Goal: Task Accomplishment & Management: Manage account settings

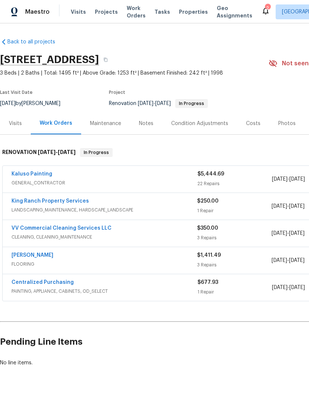
click at [45, 175] on link "Kaluso Painting" at bounding box center [31, 173] width 41 height 5
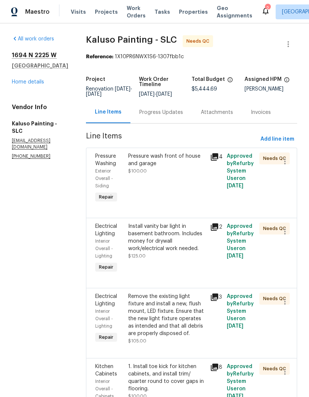
click at [167, 171] on div "Pressure wash front of house and garage $100.00" at bounding box center [167, 163] width 78 height 22
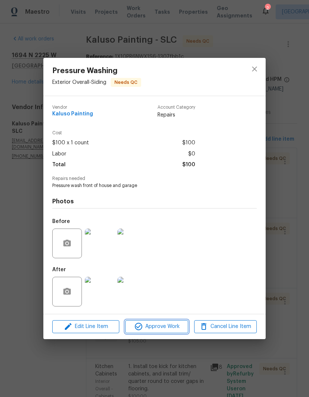
click at [162, 327] on span "Approve Work" at bounding box center [157, 326] width 58 height 9
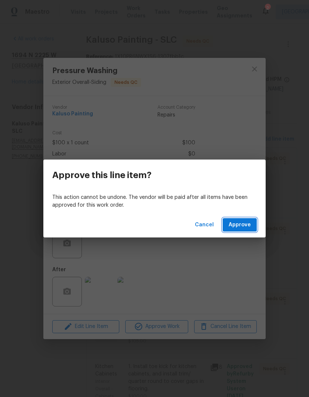
click at [249, 223] on span "Approve" at bounding box center [240, 224] width 22 height 9
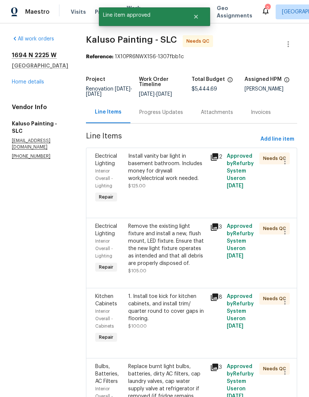
click at [178, 174] on div "Install vanity bar light in basement bathroom. Includes money for drywall work/…" at bounding box center [167, 167] width 78 height 30
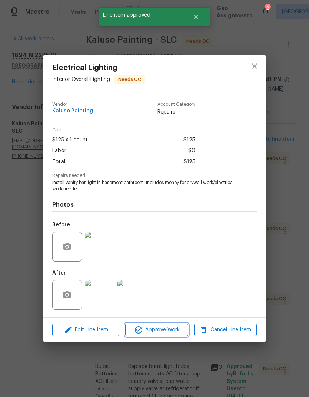
click at [171, 333] on span "Approve Work" at bounding box center [157, 329] width 58 height 9
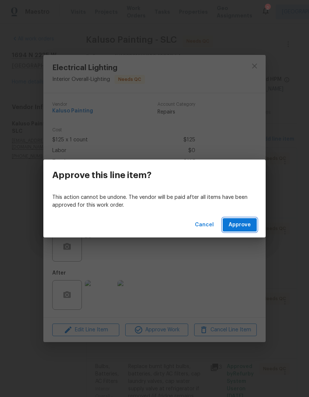
click at [241, 227] on span "Approve" at bounding box center [240, 224] width 22 height 9
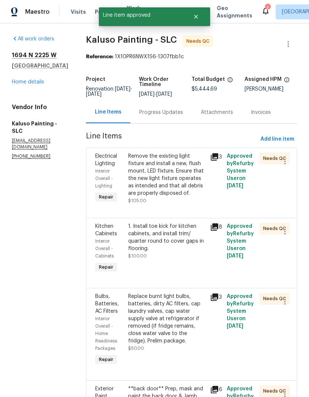
click at [169, 181] on div "Remove the existing light fixture and install a new, flush mount, LED fixture. …" at bounding box center [167, 174] width 78 height 45
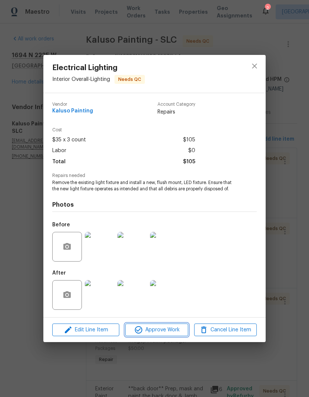
click at [174, 331] on span "Approve Work" at bounding box center [157, 329] width 58 height 9
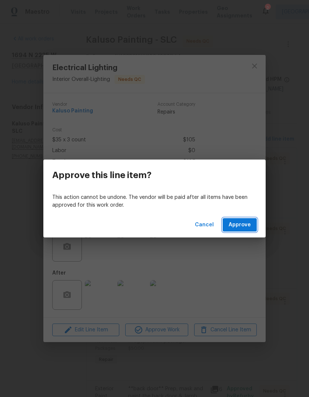
click at [243, 230] on button "Approve" at bounding box center [240, 225] width 34 height 14
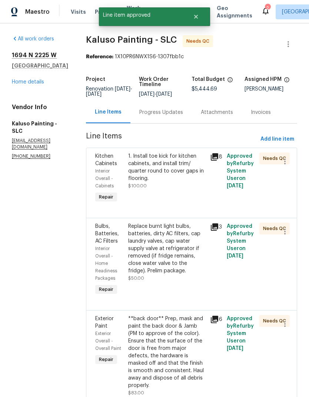
click at [177, 181] on div "1. Install toe kick for kitchen cabinets, and install trim/ quarter round to co…" at bounding box center [167, 167] width 78 height 30
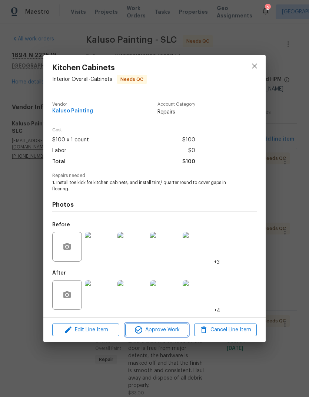
click at [171, 330] on span "Approve Work" at bounding box center [157, 329] width 58 height 9
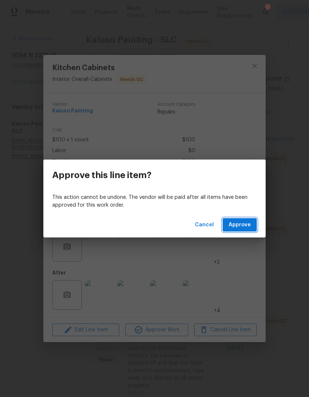
click at [243, 227] on span "Approve" at bounding box center [240, 224] width 22 height 9
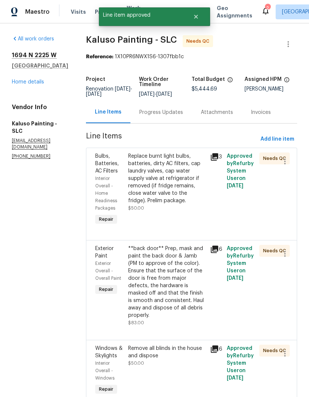
click at [175, 187] on div "Replace burnt light bulbs, batteries, dirty AC filters, cap laundry valves, cap…" at bounding box center [167, 178] width 78 height 52
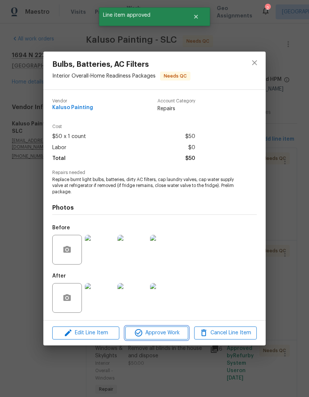
click at [170, 335] on span "Approve Work" at bounding box center [157, 332] width 58 height 9
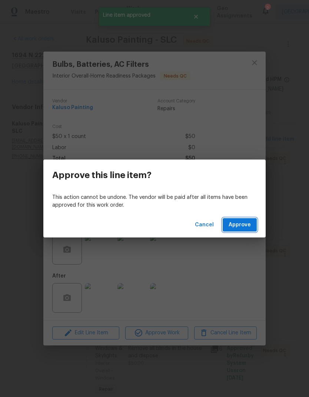
click at [239, 226] on span "Approve" at bounding box center [240, 224] width 22 height 9
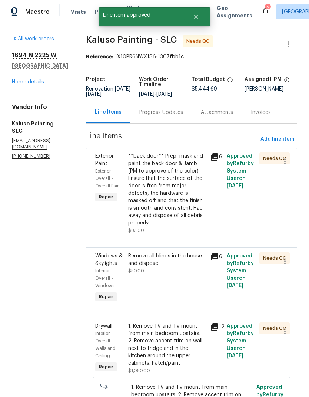
click at [177, 200] on div "**back door** Prep, mask and paint the back door & Jamb (PM to approve of the c…" at bounding box center [167, 189] width 78 height 74
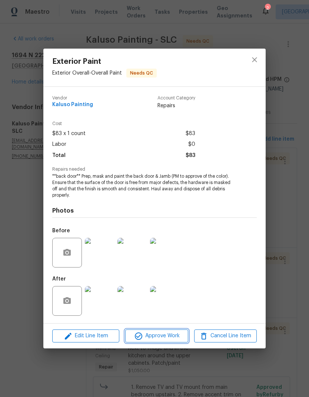
click at [173, 337] on span "Approve Work" at bounding box center [157, 335] width 58 height 9
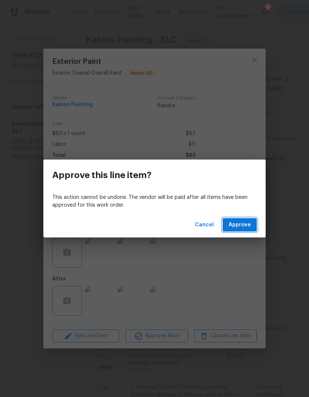
click at [247, 222] on span "Approve" at bounding box center [240, 224] width 22 height 9
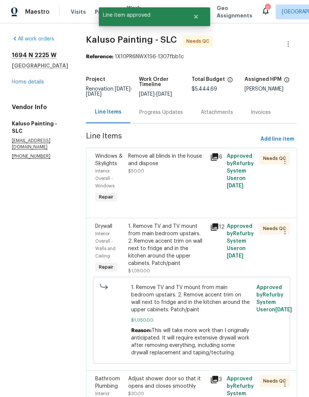
click at [171, 190] on div "Remove all blinds in the house and dispose $50.00" at bounding box center [167, 178] width 82 height 56
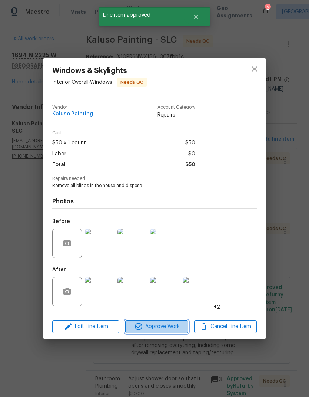
click at [172, 326] on span "Approve Work" at bounding box center [157, 326] width 58 height 9
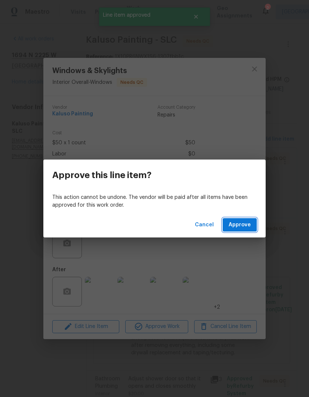
click at [249, 225] on span "Approve" at bounding box center [240, 224] width 22 height 9
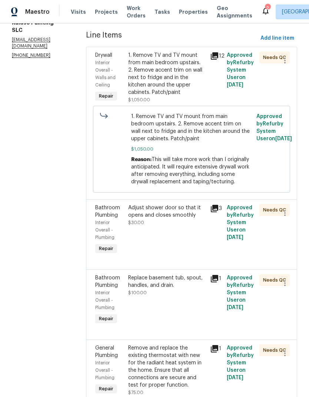
scroll to position [110, 0]
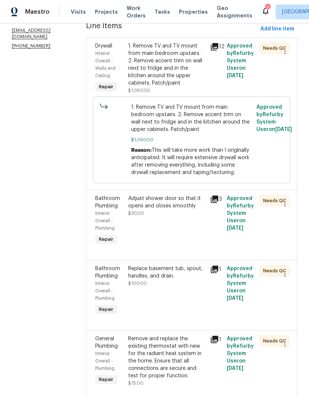
click at [173, 209] on div "Adjust shower door so that it opens and closes smoothly" at bounding box center [167, 202] width 78 height 15
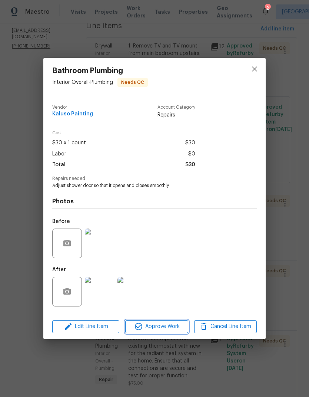
click at [169, 326] on span "Approve Work" at bounding box center [157, 326] width 58 height 9
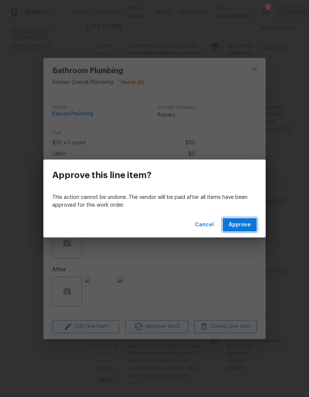
click at [248, 224] on span "Approve" at bounding box center [240, 224] width 22 height 9
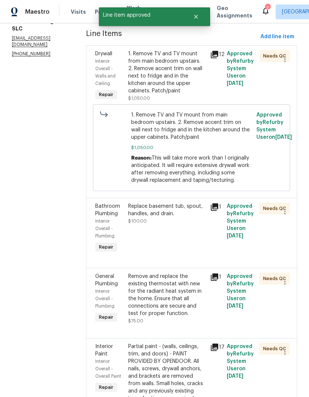
scroll to position [106, 0]
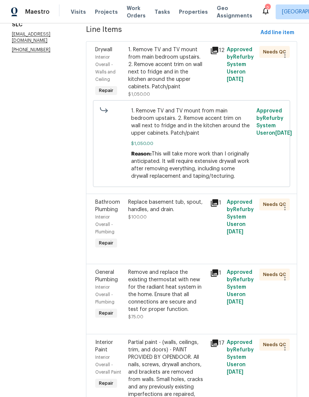
click at [167, 232] on div "Replace basement tub, spout, handles, and drain. $100.00" at bounding box center [167, 224] width 82 height 56
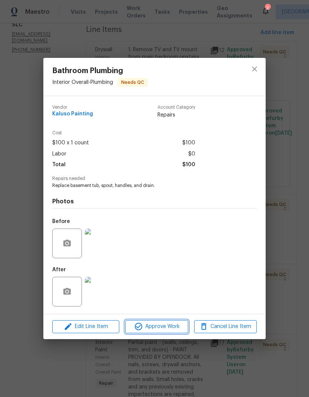
click at [169, 327] on span "Approve Work" at bounding box center [157, 326] width 58 height 9
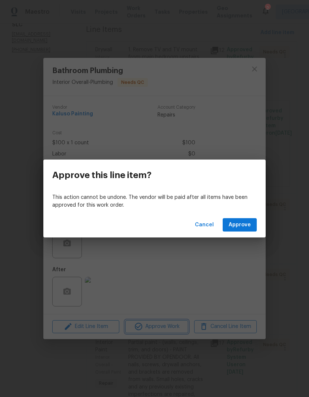
click at [193, 268] on div "Approve this line item? This action cannot be undone. The vendor will be paid a…" at bounding box center [154, 198] width 309 height 397
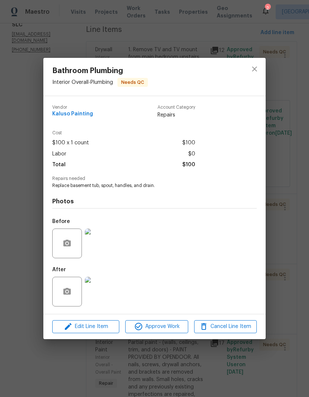
click at [106, 298] on img at bounding box center [100, 292] width 30 height 30
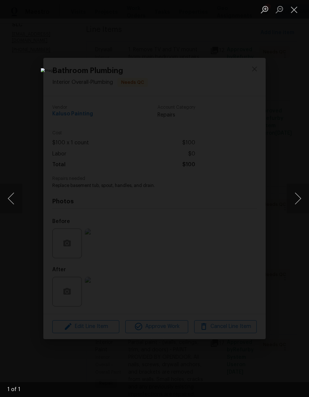
click at [295, 7] on button "Close lightbox" at bounding box center [294, 9] width 15 height 13
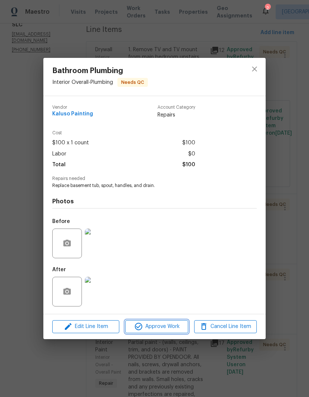
click at [163, 327] on span "Approve Work" at bounding box center [157, 326] width 58 height 9
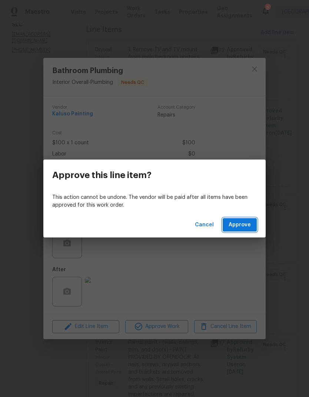
click at [246, 223] on span "Approve" at bounding box center [240, 224] width 22 height 9
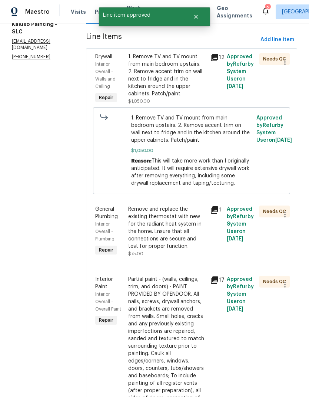
scroll to position [114, 0]
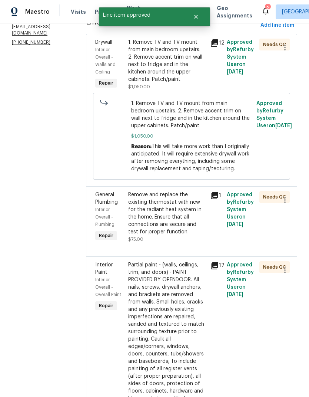
click at [175, 218] on div "Remove and replace the existing thermostat with new for the radiant heat system…" at bounding box center [167, 213] width 78 height 45
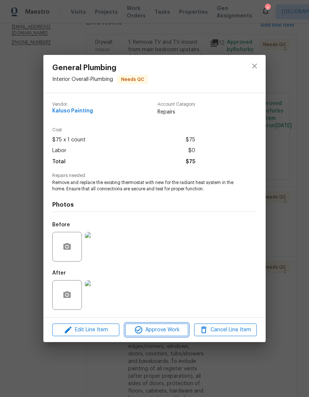
click at [172, 332] on span "Approve Work" at bounding box center [157, 329] width 58 height 9
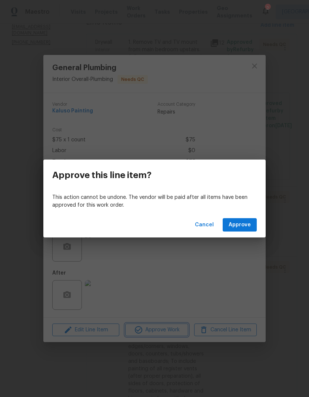
click at [177, 286] on div "Approve this line item? This action cannot be undone. The vendor will be paid a…" at bounding box center [154, 198] width 309 height 397
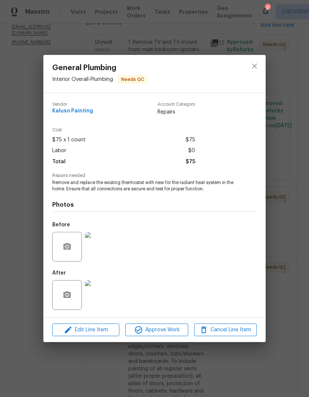
click at [102, 297] on img at bounding box center [100, 295] width 30 height 30
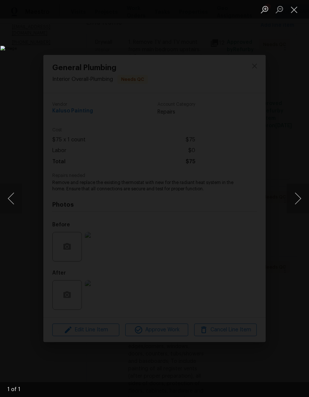
click at [296, 13] on button "Close lightbox" at bounding box center [294, 9] width 15 height 13
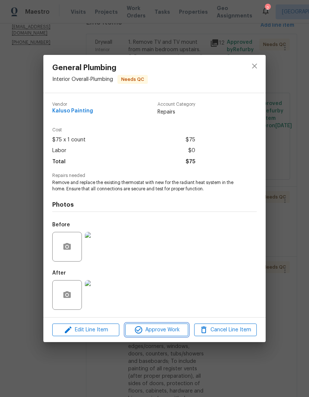
click at [165, 335] on span "Approve Work" at bounding box center [157, 329] width 58 height 9
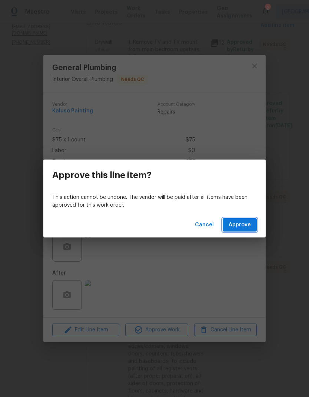
click at [247, 221] on span "Approve" at bounding box center [240, 224] width 22 height 9
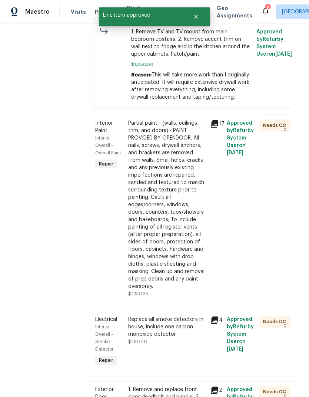
scroll to position [188, 0]
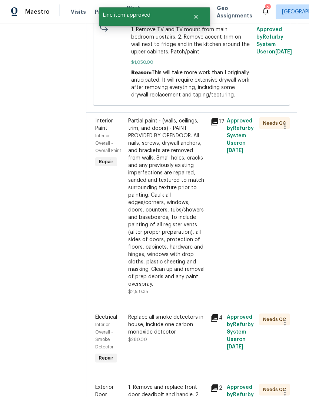
click at [176, 213] on div "Partial paint - (walls, ceilings, trim, and doors) - PAINT PROVIDED BY OPENDOOR…" at bounding box center [167, 202] width 78 height 171
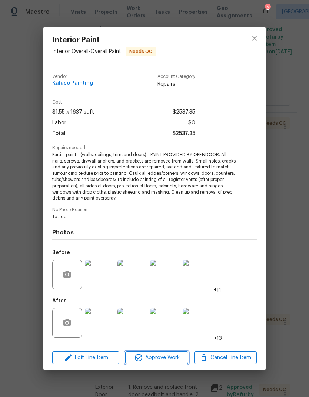
click at [170, 358] on span "Approve Work" at bounding box center [157, 357] width 58 height 9
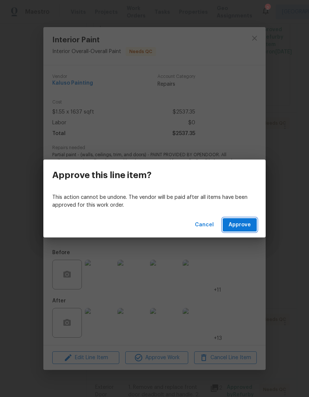
click at [248, 222] on span "Approve" at bounding box center [240, 224] width 22 height 9
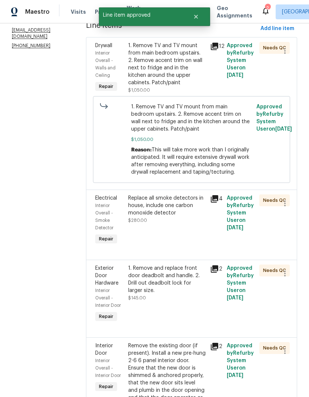
scroll to position [111, 0]
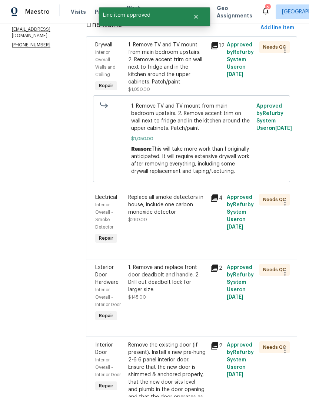
click at [179, 234] on div "Replace all smoke detectors in house, include one carbon monoxide detector $280…" at bounding box center [167, 219] width 82 height 56
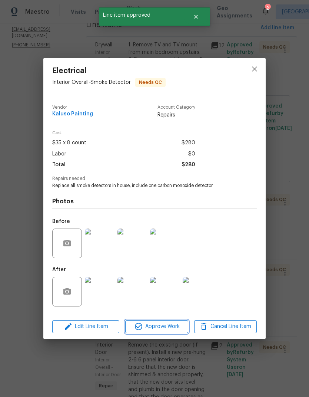
click at [171, 332] on button "Approve Work" at bounding box center [156, 326] width 63 height 13
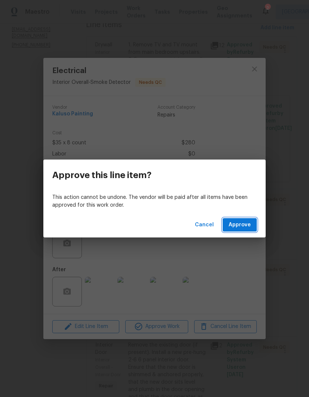
click at [243, 227] on span "Approve" at bounding box center [240, 224] width 22 height 9
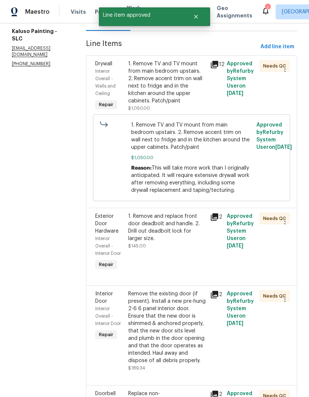
scroll to position [93, 0]
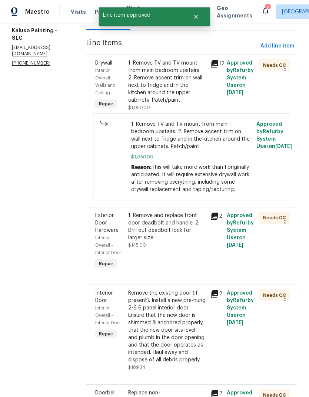
click at [179, 241] on div "1. Remove and replace front door deadbolt and handle. 2. Drill out deadbolt loc…" at bounding box center [167, 227] width 78 height 30
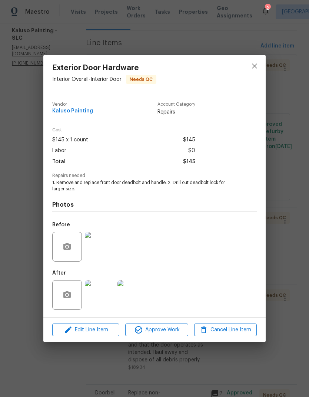
click at [101, 296] on img at bounding box center [100, 295] width 30 height 30
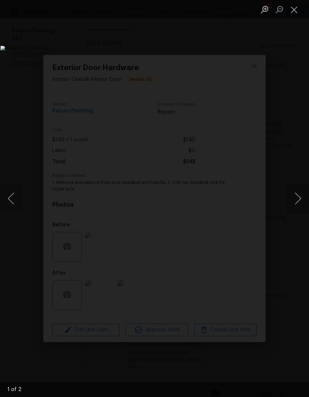
click at [295, 198] on button "Next image" at bounding box center [298, 199] width 22 height 30
click at [294, 9] on button "Close lightbox" at bounding box center [294, 9] width 15 height 13
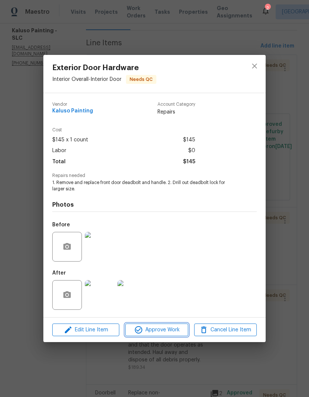
click at [164, 333] on span "Approve Work" at bounding box center [157, 329] width 58 height 9
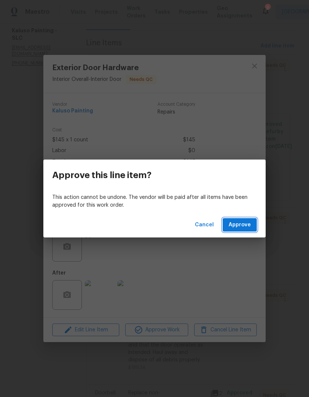
click at [239, 225] on span "Approve" at bounding box center [240, 224] width 22 height 9
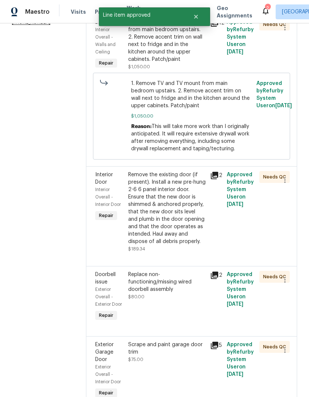
scroll to position [134, 0]
click at [172, 219] on div "Remove the existing door (if present). Install a new pre-hung 2-6 6 panel inter…" at bounding box center [167, 208] width 78 height 74
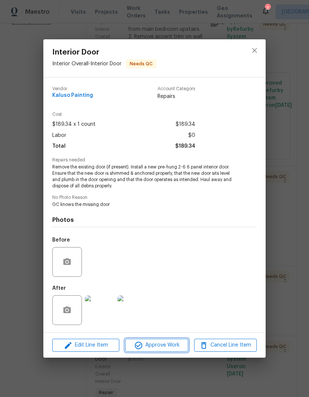
click at [168, 343] on span "Approve Work" at bounding box center [157, 344] width 58 height 9
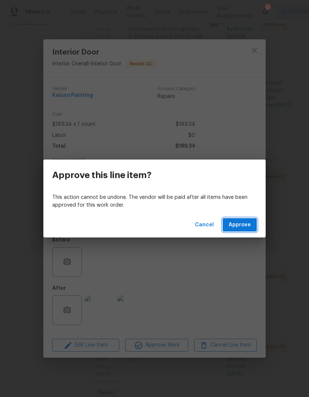
click at [244, 225] on span "Approve" at bounding box center [240, 224] width 22 height 9
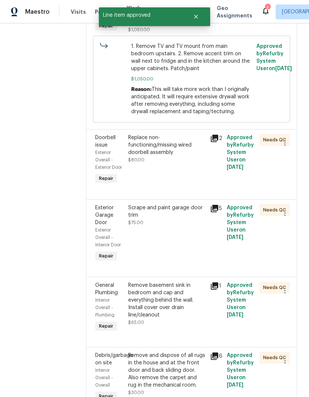
scroll to position [175, 0]
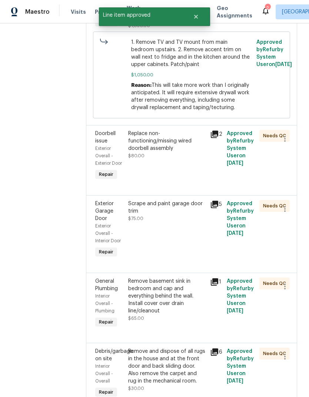
click at [191, 170] on div "Replace non-functioning/missing wired doorbell assembly $80.00" at bounding box center [167, 156] width 82 height 56
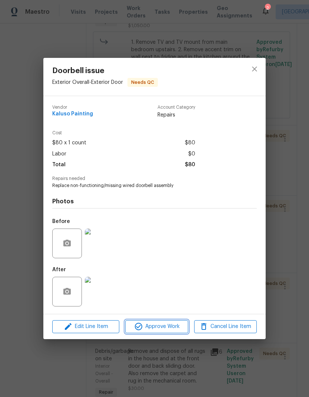
click at [171, 327] on span "Approve Work" at bounding box center [157, 326] width 58 height 9
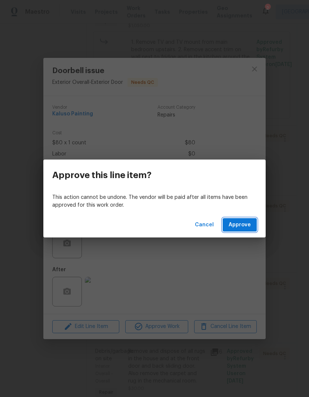
click at [246, 224] on span "Approve" at bounding box center [240, 224] width 22 height 9
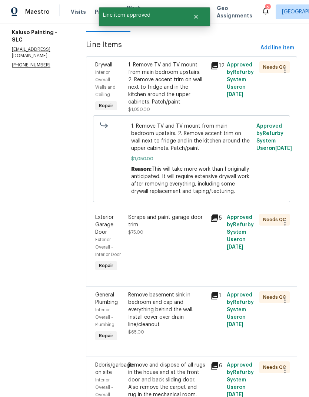
scroll to position [93, 0]
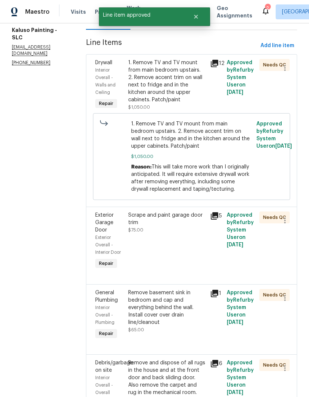
click at [180, 250] on div "Scrape and paint garage door trim $75.00" at bounding box center [167, 241] width 82 height 64
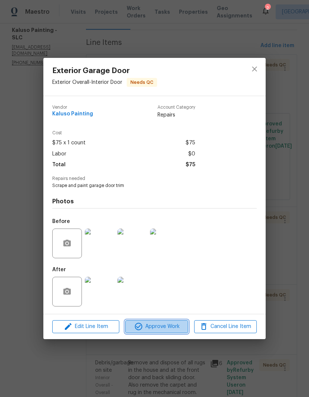
click at [167, 331] on span "Approve Work" at bounding box center [157, 326] width 58 height 9
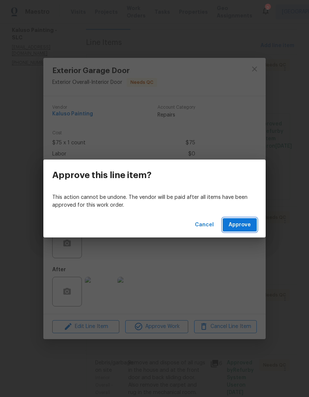
click at [243, 227] on span "Approve" at bounding box center [240, 224] width 22 height 9
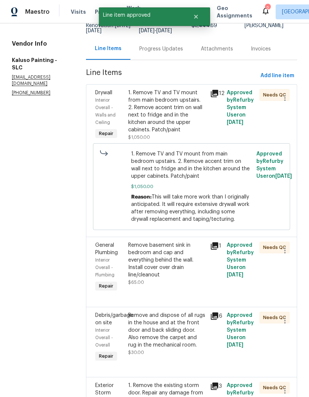
scroll to position [115, 0]
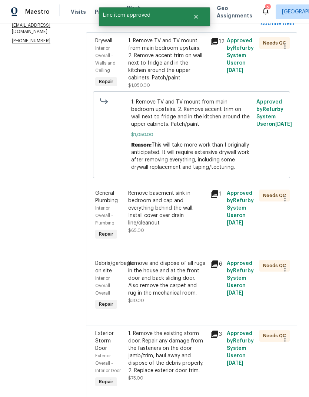
click at [166, 218] on div "Remove basement sink in bedroom and cap and everything behind the wall. Install…" at bounding box center [167, 208] width 78 height 37
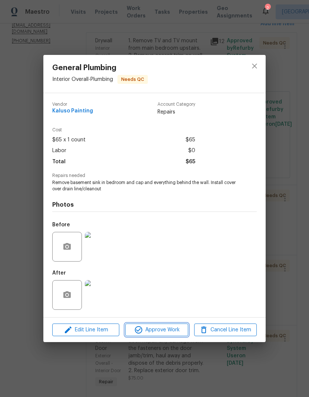
click at [169, 333] on span "Approve Work" at bounding box center [157, 329] width 58 height 9
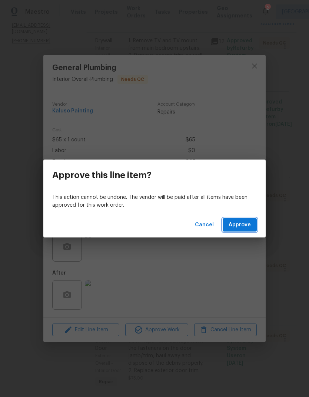
click at [249, 221] on span "Approve" at bounding box center [240, 224] width 22 height 9
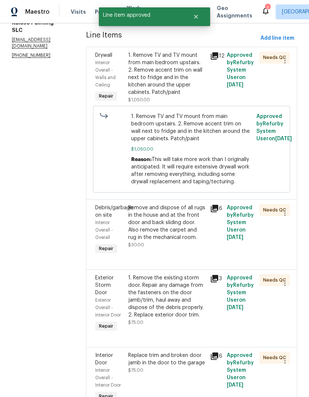
scroll to position [106, 0]
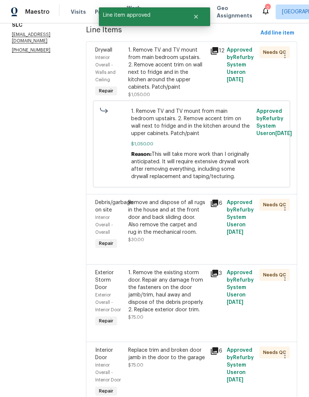
click at [177, 224] on div "Remove and dispose of all rugs in the house and at the front door and back slid…" at bounding box center [167, 217] width 78 height 37
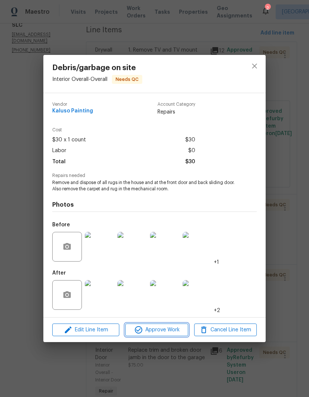
click at [173, 329] on span "Approve Work" at bounding box center [157, 329] width 58 height 9
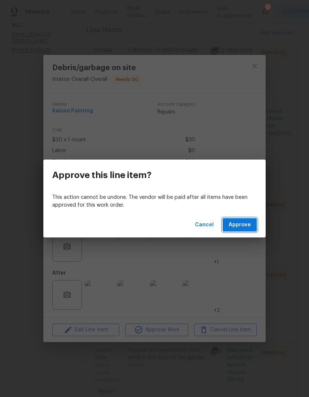
click at [251, 226] on span "Approve" at bounding box center [240, 224] width 22 height 9
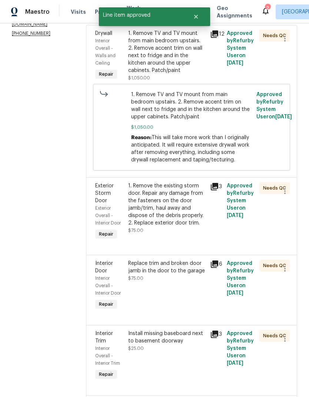
scroll to position [122, 0]
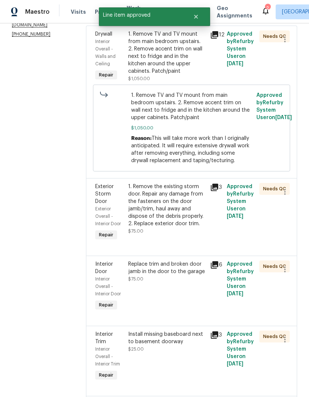
click at [176, 215] on div "1. Remove the existing storm door. Repair any damage from the fasteners on the …" at bounding box center [167, 205] width 78 height 45
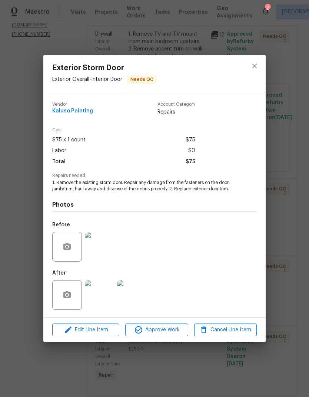
click at [140, 295] on img at bounding box center [133, 295] width 30 height 30
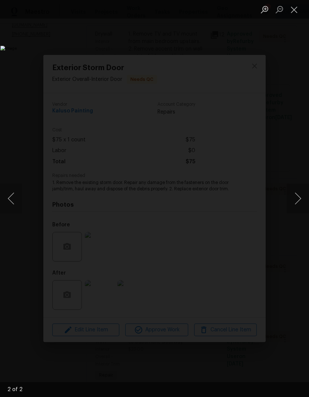
click at [294, 11] on button "Close lightbox" at bounding box center [294, 9] width 15 height 13
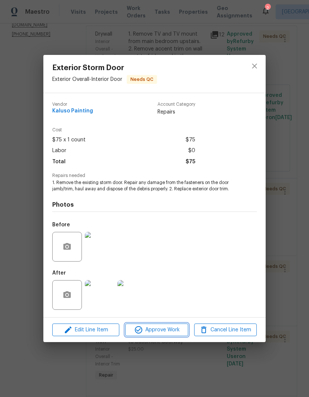
click at [171, 330] on span "Approve Work" at bounding box center [157, 329] width 58 height 9
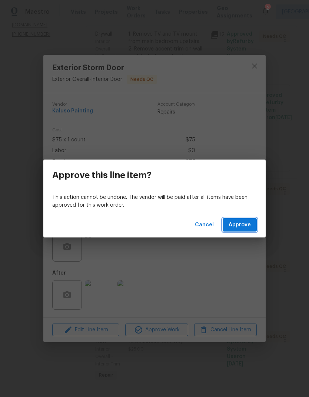
click at [236, 224] on span "Approve" at bounding box center [240, 224] width 22 height 9
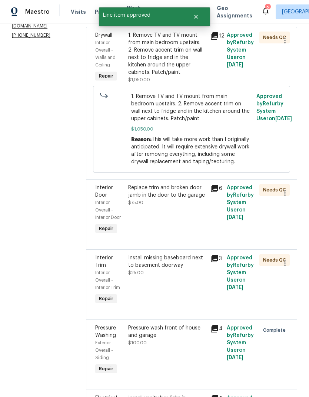
scroll to position [129, 0]
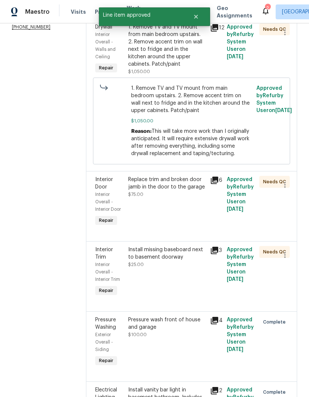
click at [184, 211] on div "Replace trim and broken door jamb in the door to the garage $75.00" at bounding box center [167, 202] width 82 height 56
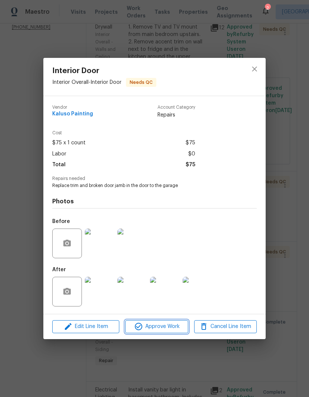
click at [168, 330] on span "Approve Work" at bounding box center [157, 326] width 58 height 9
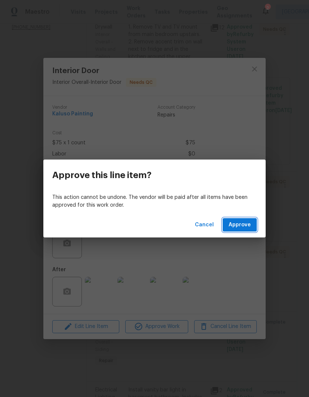
click at [243, 225] on span "Approve" at bounding box center [240, 224] width 22 height 9
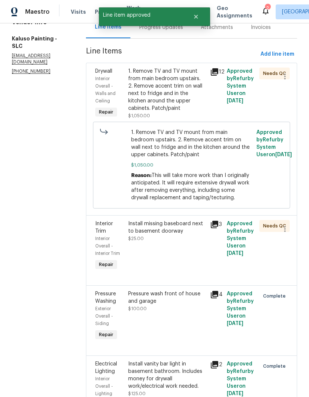
scroll to position [86, 0]
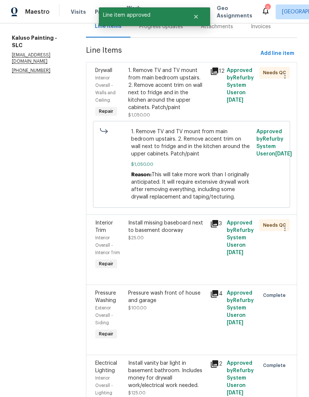
click at [178, 249] on div "Install missing baseboard next to basement doorway $25.00" at bounding box center [167, 245] width 82 height 56
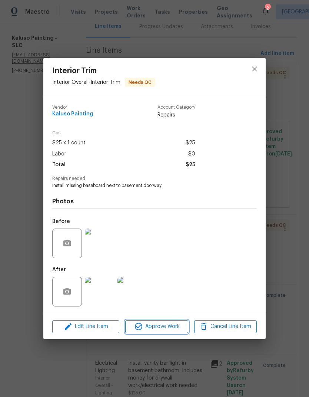
click at [165, 329] on span "Approve Work" at bounding box center [157, 326] width 58 height 9
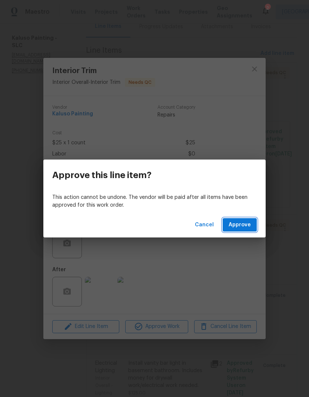
click at [244, 224] on span "Approve" at bounding box center [240, 224] width 22 height 9
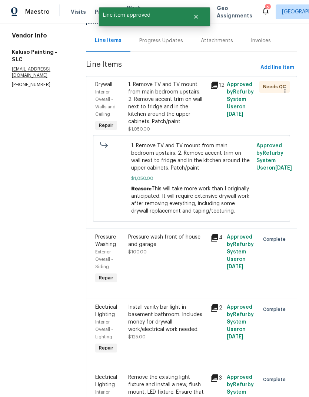
scroll to position [77, 0]
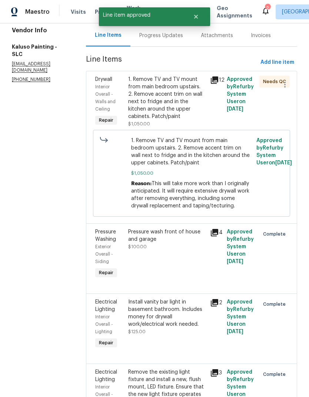
click at [180, 255] on div "Pressure wash front of house and garage $100.00" at bounding box center [167, 254] width 82 height 56
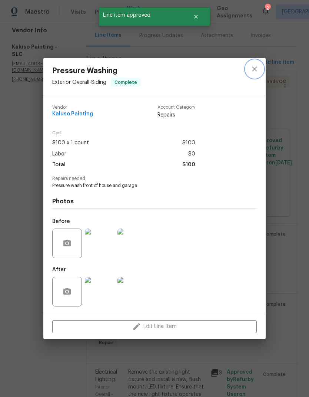
click at [255, 72] on icon "close" at bounding box center [254, 69] width 9 height 9
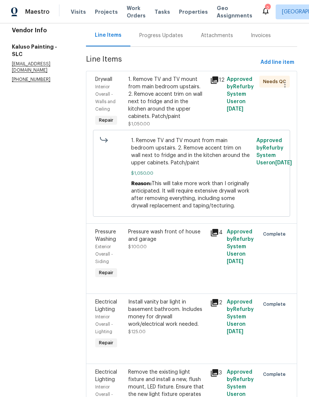
click at [168, 106] on div "1. Remove TV and TV mount from main bedroom upstairs. 2. Remove accent trim on …" at bounding box center [167, 98] width 78 height 45
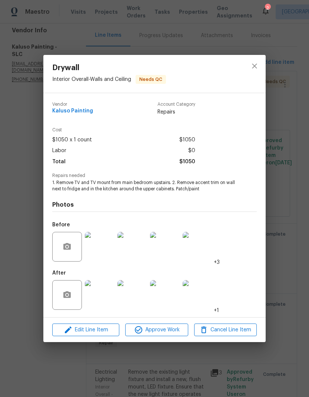
click at [105, 293] on img at bounding box center [100, 295] width 30 height 30
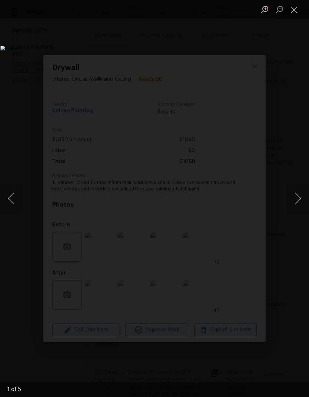
click at [295, 200] on button "Next image" at bounding box center [298, 199] width 22 height 30
click at [294, 202] on button "Next image" at bounding box center [298, 199] width 22 height 30
click at [297, 201] on button "Next image" at bounding box center [298, 199] width 22 height 30
click at [299, 199] on button "Next image" at bounding box center [298, 199] width 22 height 30
click at [297, 196] on button "Next image" at bounding box center [298, 199] width 22 height 30
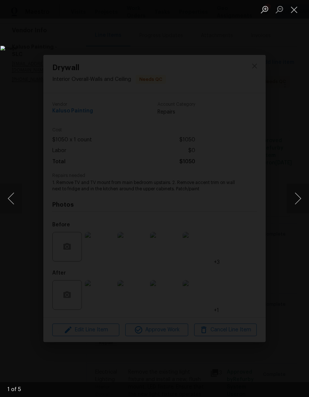
click at [298, 198] on button "Next image" at bounding box center [298, 199] width 22 height 30
click at [292, 12] on button "Close lightbox" at bounding box center [294, 9] width 15 height 13
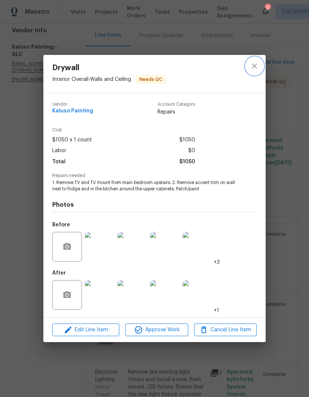
click at [257, 66] on icon "close" at bounding box center [254, 66] width 9 height 9
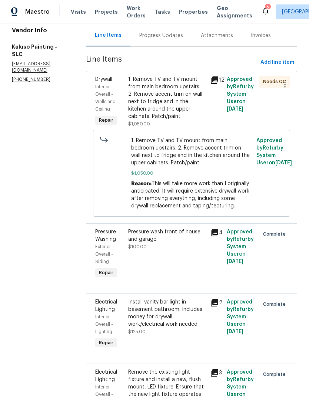
click at [179, 95] on div "1. Remove TV and TV mount from main bedroom upstairs. 2. Remove accent trim on …" at bounding box center [167, 98] width 78 height 45
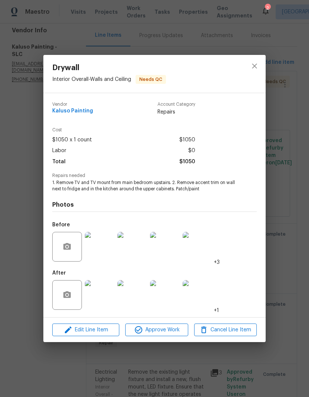
click at [105, 295] on img at bounding box center [100, 295] width 30 height 30
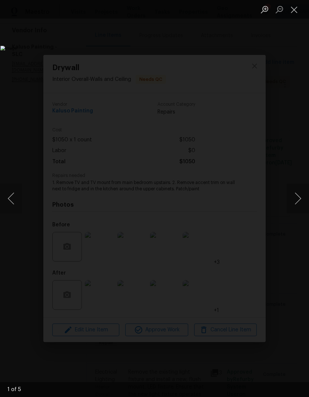
click at [294, 196] on button "Next image" at bounding box center [298, 199] width 22 height 30
click at [296, 191] on button "Next image" at bounding box center [298, 199] width 22 height 30
click at [296, 192] on button "Next image" at bounding box center [298, 199] width 22 height 30
click at [297, 195] on button "Next image" at bounding box center [298, 199] width 22 height 30
click at [299, 7] on button "Close lightbox" at bounding box center [294, 9] width 15 height 13
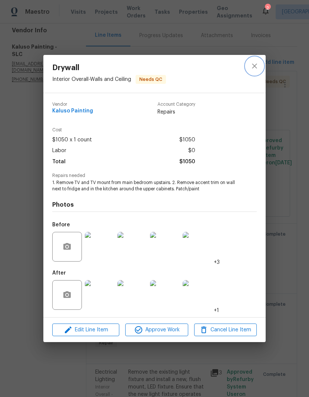
click at [257, 66] on icon "close" at bounding box center [254, 66] width 9 height 9
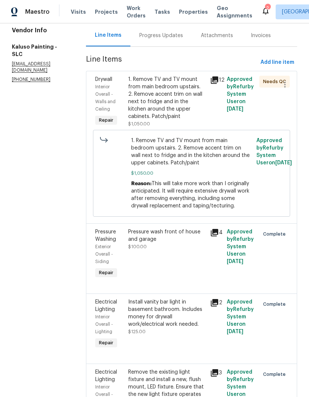
click at [280, 63] on span "Add line item" at bounding box center [278, 62] width 34 height 9
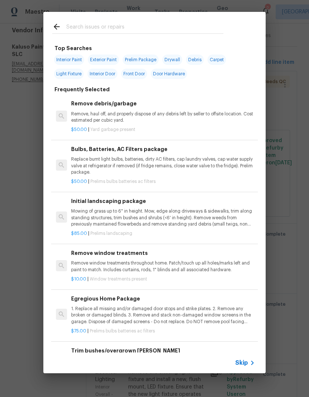
click at [146, 23] on input "text" at bounding box center [144, 27] width 157 height 11
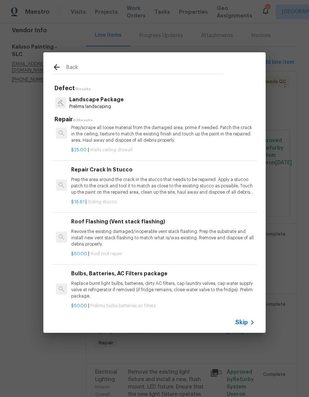
scroll to position [1060, 0]
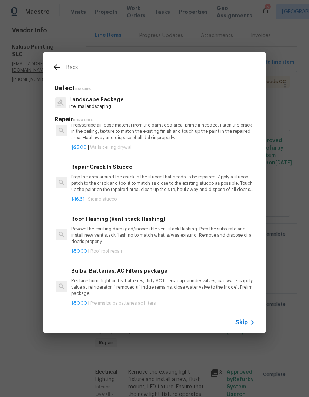
click at [148, 70] on input "Back" at bounding box center [144, 68] width 157 height 11
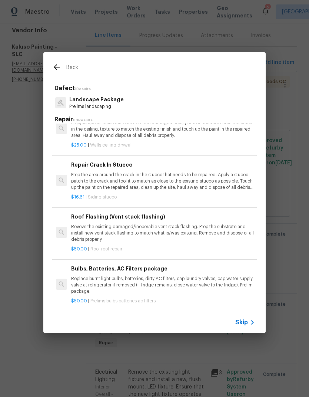
scroll to position [1063, 0]
type input "B"
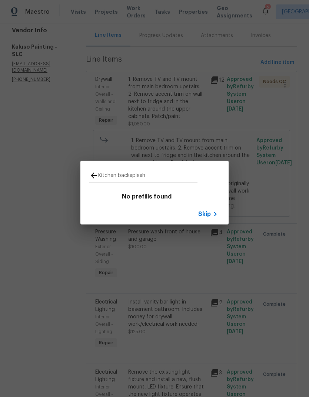
type input "Kitchen backsplash"
click at [92, 177] on icon at bounding box center [94, 175] width 6 height 6
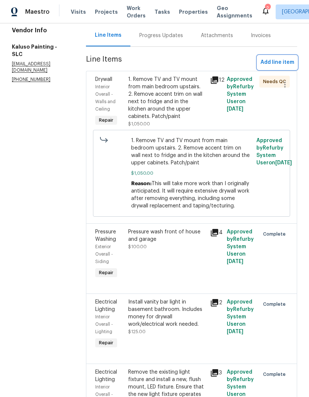
click at [285, 59] on span "Add line item" at bounding box center [278, 62] width 34 height 9
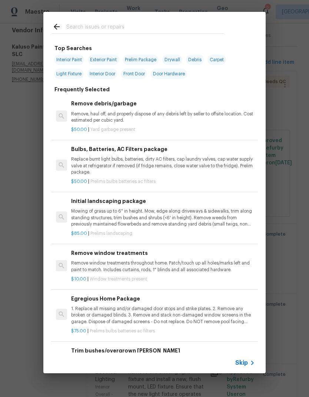
click at [159, 24] on input "text" at bounding box center [144, 27] width 157 height 11
type input "Tile"
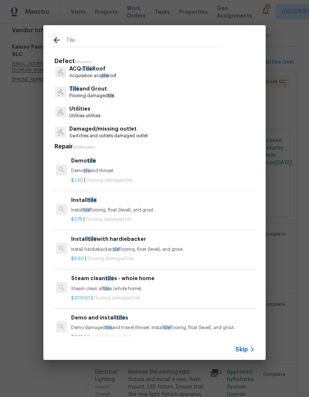
scroll to position [4, 0]
click at [101, 94] on p "Flooring damaged tile" at bounding box center [91, 95] width 45 height 6
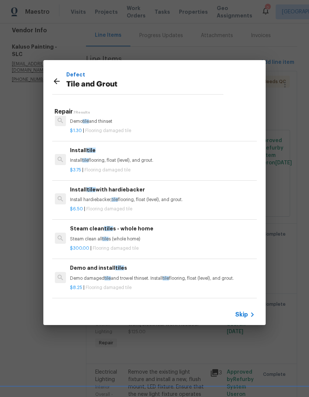
scroll to position [15, 1]
click at [169, 195] on div "Install tile with hardiebacker Install hardiebacker, tile flooring, float (leve…" at bounding box center [162, 194] width 184 height 18
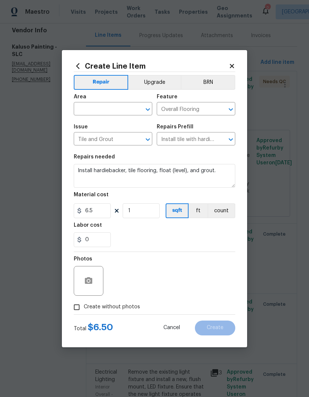
click at [157, 82] on button "Upgrade" at bounding box center [154, 82] width 53 height 15
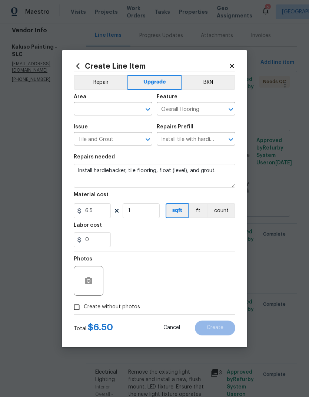
click at [114, 106] on input "text" at bounding box center [103, 109] width 58 height 11
type input "kitchen"
click at [198, 236] on div "0" at bounding box center [155, 239] width 162 height 15
click at [117, 106] on input "text" at bounding box center [103, 109] width 58 height 11
click at [99, 125] on li "Kitchen" at bounding box center [113, 126] width 79 height 12
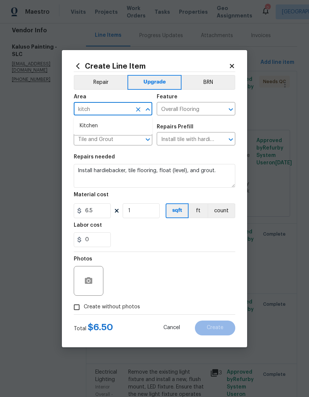
type input "Kitchen"
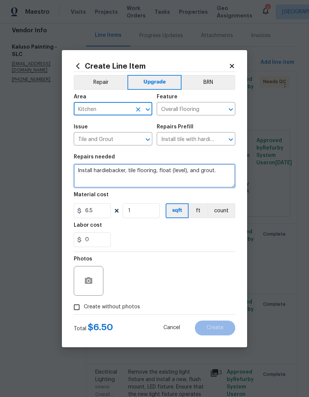
click at [132, 176] on textarea "Install hardiebacker, tile flooring, float (level), and grout." at bounding box center [155, 176] width 162 height 24
click at [132, 175] on textarea "Install hardiebacker, tile flooring, float (level), and grout." at bounding box center [155, 176] width 162 height 24
click at [133, 178] on textarea "Install hardiebacker, tile flooring, float (level), and grout." at bounding box center [155, 176] width 162 height 24
click at [137, 176] on textarea "Install hardiebacker, tile flooring, float (level), and grout." at bounding box center [155, 176] width 162 height 24
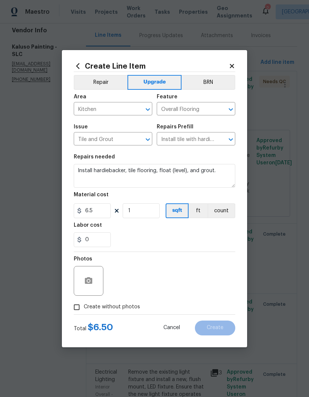
click at [211, 111] on input "Overall Flooring" at bounding box center [186, 109] width 58 height 11
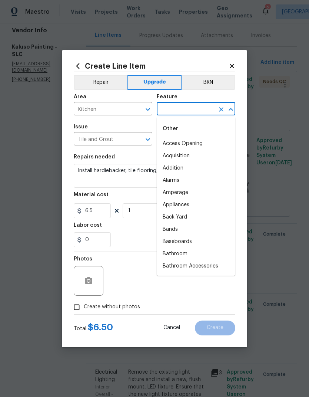
type input "a"
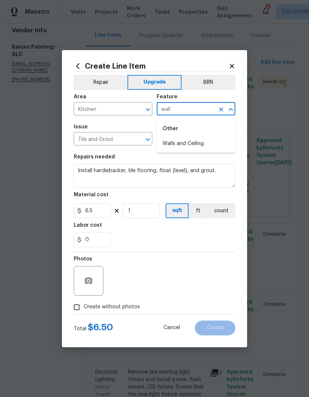
click at [200, 144] on li "Walls and Ceiling" at bounding box center [196, 144] width 79 height 12
type input "Walls and Ceiling"
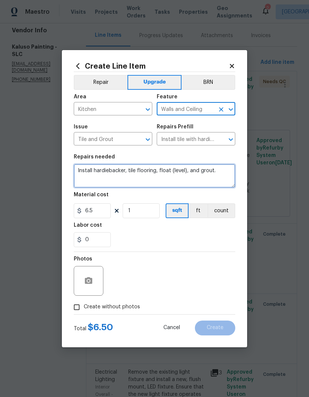
click at [129, 171] on textarea "Install hardiebacker, tile flooring, float (level), and grout." at bounding box center [155, 176] width 162 height 24
click at [138, 169] on textarea "Install hardiebacker, tile flooring, float (level), and grout." at bounding box center [155, 176] width 162 height 24
click at [137, 169] on textarea "Install hardiebacker, tile flooring, float (level), and grout." at bounding box center [155, 176] width 162 height 24
click at [141, 168] on textarea "Install hardiebacker, tile flooring, float (level), and grout." at bounding box center [155, 176] width 162 height 24
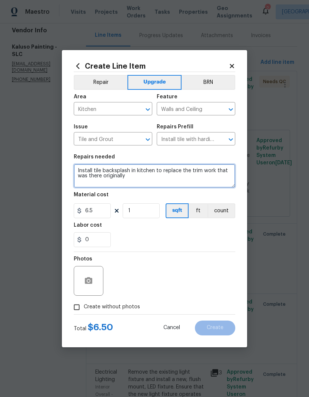
type textarea "Install tile backsplash in kitchen to replace the trim work that was there orig…"
click at [174, 241] on div "0" at bounding box center [155, 239] width 162 height 15
click at [225, 211] on button "count" at bounding box center [222, 210] width 28 height 15
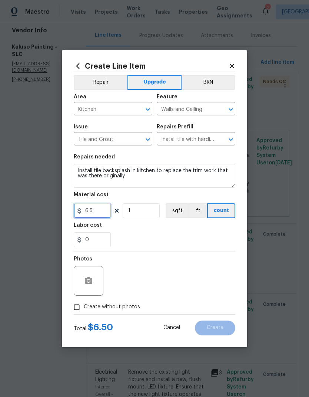
click at [98, 213] on input "6.5" at bounding box center [92, 210] width 37 height 15
type input "500"
click at [221, 231] on div "Labor cost" at bounding box center [155, 228] width 162 height 10
click at [80, 309] on input "Create without photos" at bounding box center [77, 307] width 14 height 14
checkbox input "true"
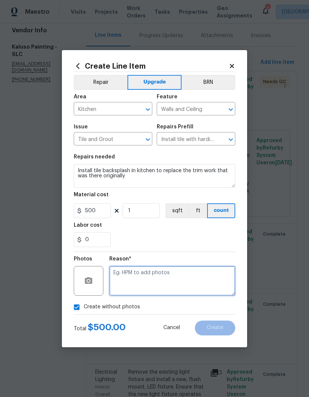
click at [172, 283] on textarea at bounding box center [172, 281] width 126 height 30
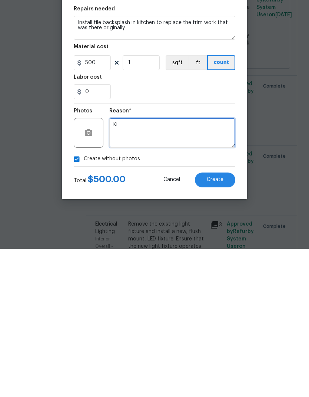
type textarea "K"
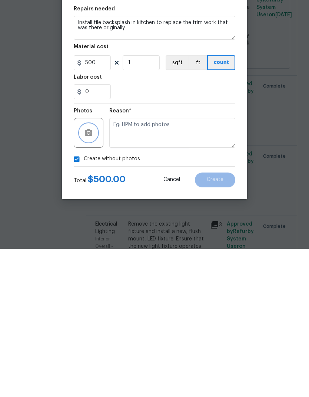
click at [93, 272] on button "button" at bounding box center [89, 281] width 18 height 18
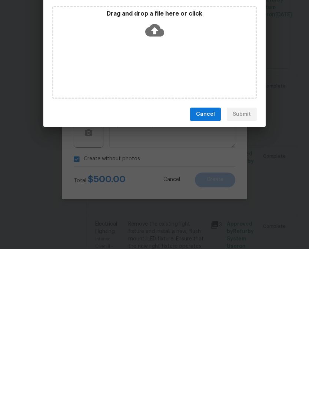
scroll to position [30, 0]
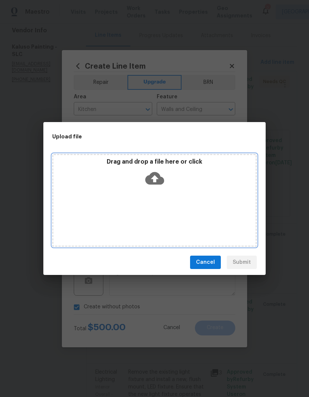
click at [191, 195] on div "Drag and drop a file here or click" at bounding box center [154, 200] width 205 height 93
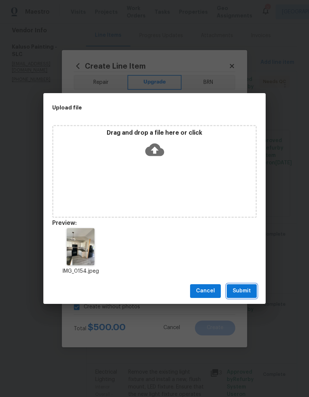
click at [247, 296] on button "Submit" at bounding box center [242, 291] width 30 height 14
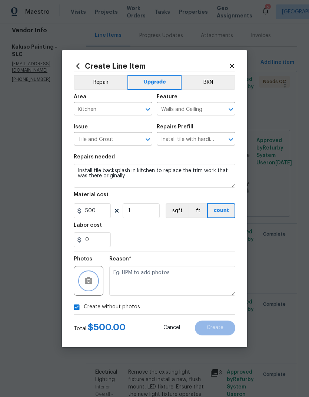
checkbox input "false"
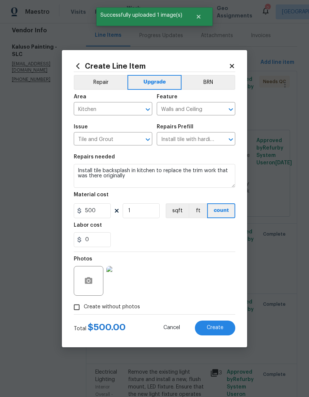
click at [220, 326] on span "Create" at bounding box center [215, 328] width 17 height 6
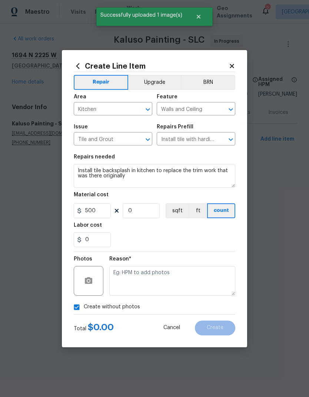
type input "0"
checkbox input "true"
type input "0"
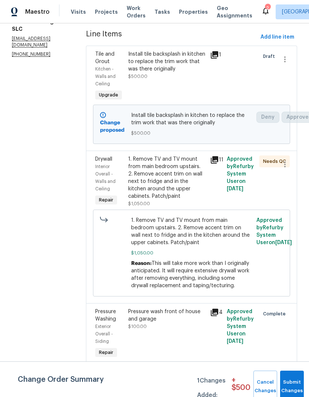
scroll to position [102, 0]
click at [295, 383] on button "Submit Changes" at bounding box center [292, 386] width 24 height 32
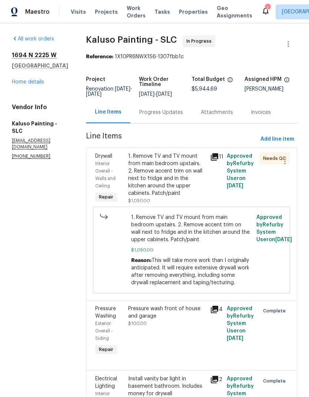
scroll to position [0, 0]
click at [39, 81] on link "Home details" at bounding box center [28, 81] width 32 height 5
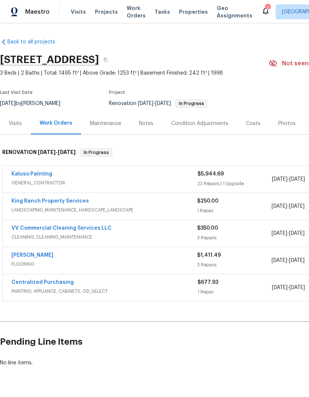
click at [43, 172] on link "Kaluso Painting" at bounding box center [31, 173] width 41 height 5
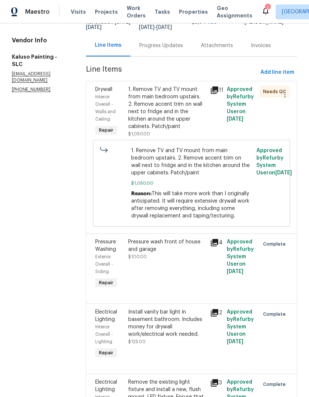
scroll to position [63, 0]
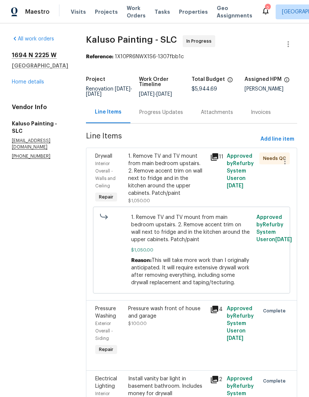
click at [165, 115] on div "Progress Updates" at bounding box center [161, 112] width 44 height 7
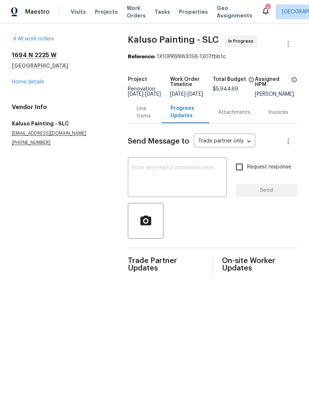
click at [146, 116] on div "Line Items" at bounding box center [145, 112] width 16 height 15
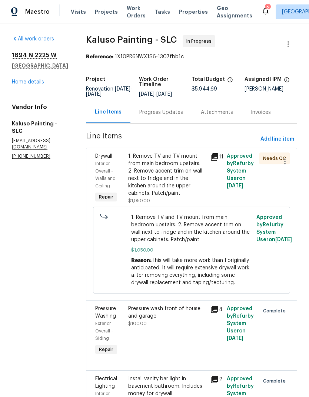
click at [21, 83] on link "Home details" at bounding box center [28, 81] width 32 height 5
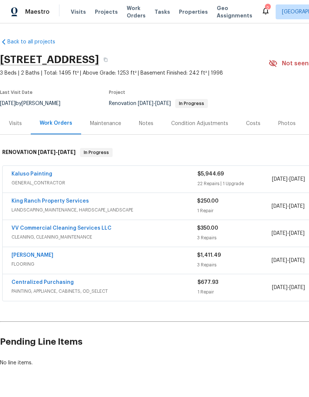
click at [73, 202] on link "King Ranch Property Services" at bounding box center [50, 200] width 78 height 5
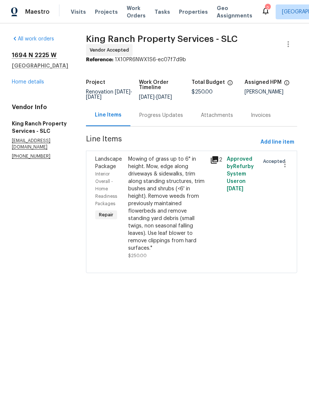
click at [174, 174] on div "Mowing of grass up to 6" in height. Mow, edge along driveways & sidewalks, trim…" at bounding box center [167, 203] width 78 height 96
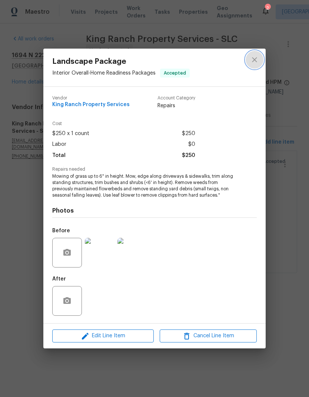
click at [259, 60] on icon "close" at bounding box center [254, 59] width 9 height 9
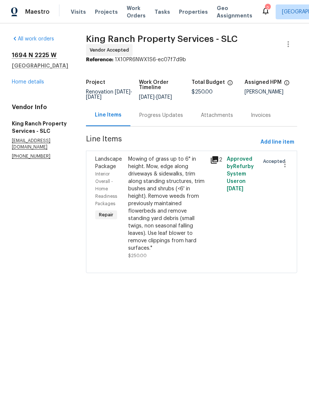
click at [33, 91] on div "All work orders 1694 N 2225 W Clearfield, UT 84015 Home details Vendor Info Kin…" at bounding box center [40, 97] width 56 height 124
click at [32, 77] on div "1694 N 2225 W Clearfield, UT 84015 Home details" at bounding box center [40, 69] width 56 height 34
click at [32, 83] on link "Home details" at bounding box center [28, 81] width 32 height 5
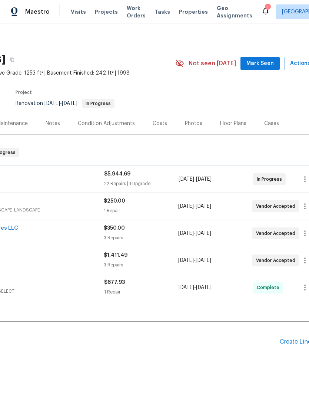
scroll to position [0, 94]
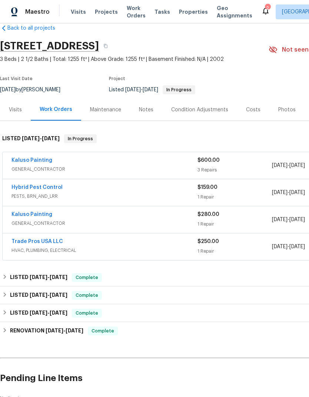
scroll to position [14, 0]
click at [36, 162] on link "Kaluso Painting" at bounding box center [31, 159] width 41 height 5
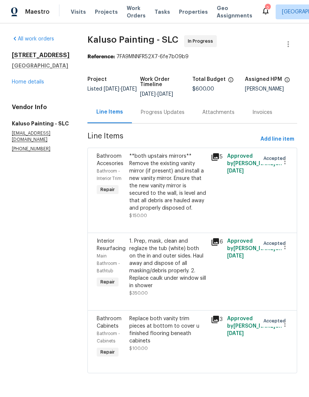
click at [164, 116] on div "Progress Updates" at bounding box center [163, 112] width 62 height 22
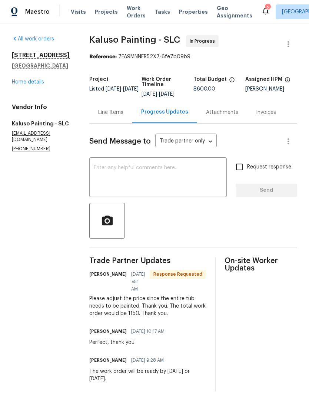
scroll to position [8, 0]
click at [107, 111] on div "Line Items" at bounding box center [110, 112] width 43 height 22
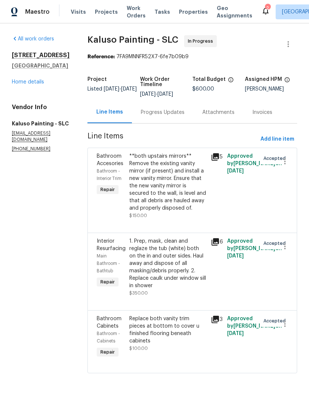
click at [38, 85] on link "Home details" at bounding box center [28, 81] width 32 height 5
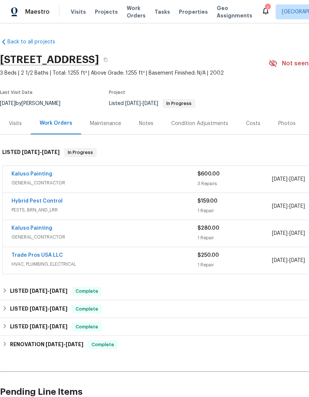
click at [38, 177] on link "Kaluso Painting" at bounding box center [31, 173] width 41 height 5
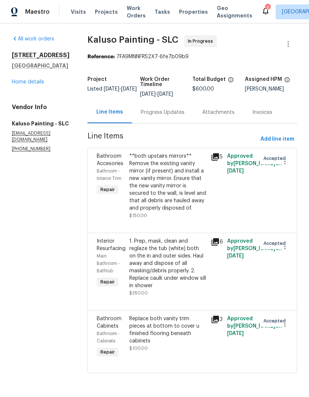
click at [163, 117] on div "Progress Updates" at bounding box center [163, 112] width 62 height 22
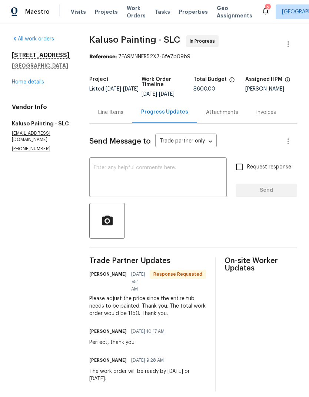
click at [113, 115] on div "Line Items" at bounding box center [110, 112] width 25 height 7
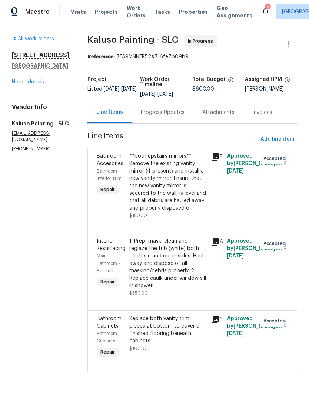
click at [170, 257] on div "1. Prep, mask, clean and reglaze the tub (white) both on the in and outer sides…" at bounding box center [167, 263] width 77 height 52
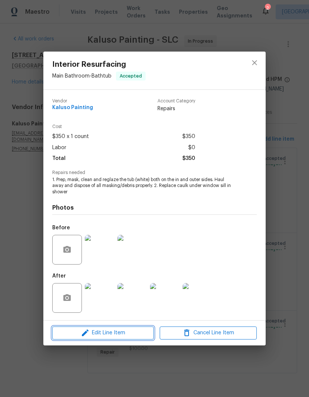
click at [136, 333] on span "Edit Line Item" at bounding box center [103, 332] width 97 height 9
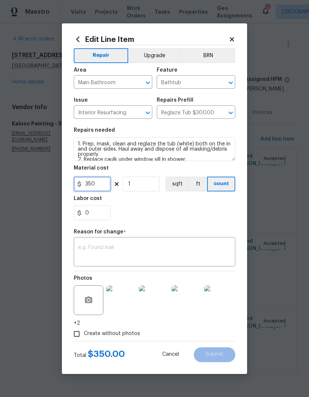
click at [102, 184] on input "350" at bounding box center [92, 184] width 37 height 15
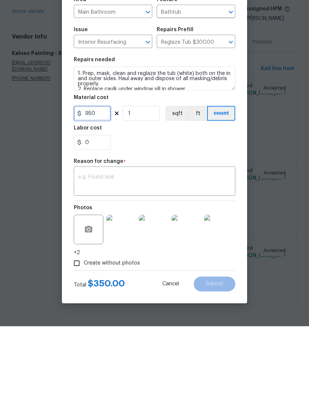
scroll to position [1, 0]
type input "425"
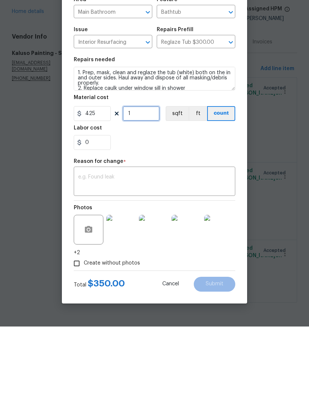
click at [149, 177] on input "1" at bounding box center [141, 184] width 37 height 15
type input "2"
click at [192, 205] on div "0" at bounding box center [155, 212] width 162 height 15
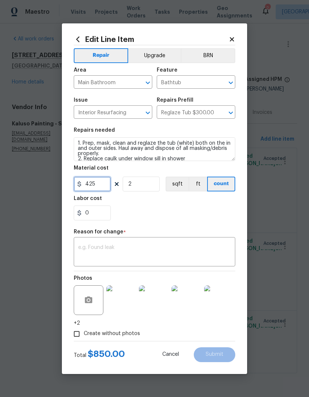
click at [102, 183] on input "425" at bounding box center [92, 184] width 37 height 15
type input "475"
click at [174, 215] on div "0" at bounding box center [155, 212] width 162 height 15
click at [169, 248] on textarea at bounding box center [154, 253] width 153 height 16
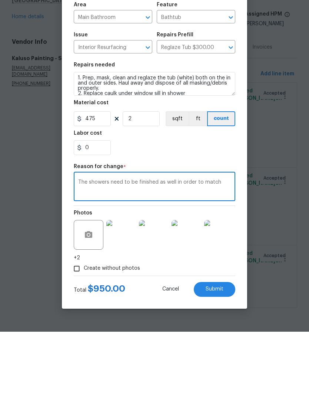
type textarea "The showers need to be finished as well in order to match"
click at [213, 205] on div "0" at bounding box center [155, 212] width 162 height 15
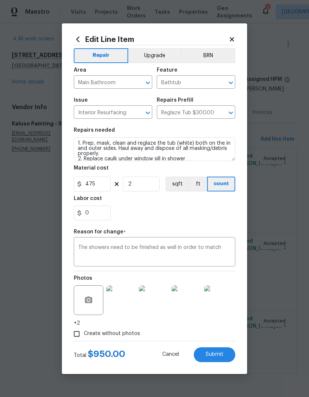
click at [220, 356] on span "Submit" at bounding box center [215, 355] width 18 height 6
type input "1"
type input "350"
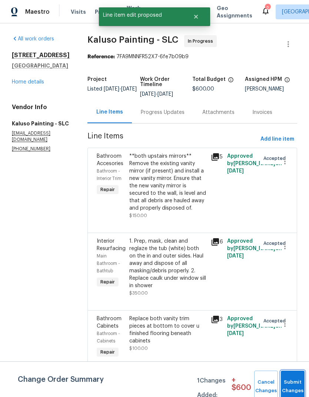
click at [291, 384] on button "Submit Changes" at bounding box center [293, 386] width 24 height 32
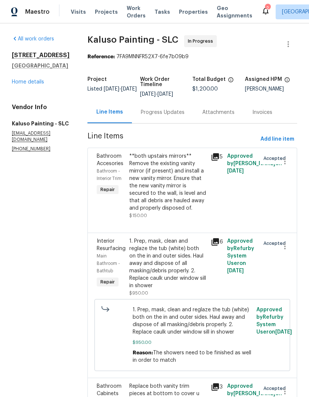
click at [36, 85] on link "Home details" at bounding box center [28, 81] width 32 height 5
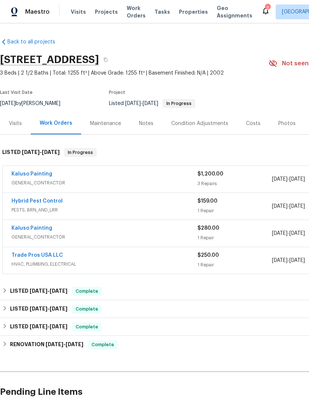
click at [123, 179] on div "Kaluso Painting" at bounding box center [104, 174] width 186 height 9
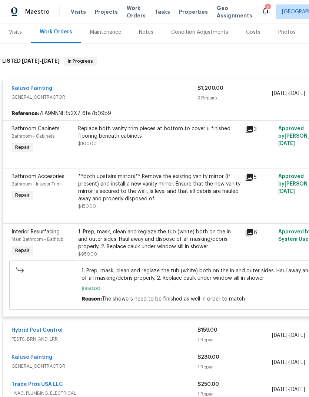
scroll to position [92, 0]
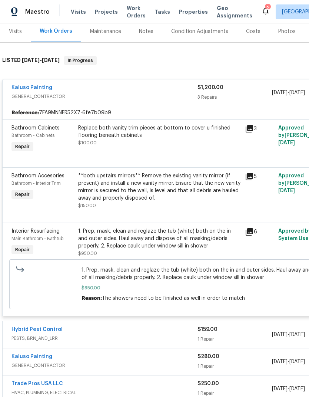
click at [156, 250] on div "1. Prep, mask, clean and reglaze the tub (white) both on the in and outer sides…" at bounding box center [159, 238] width 162 height 22
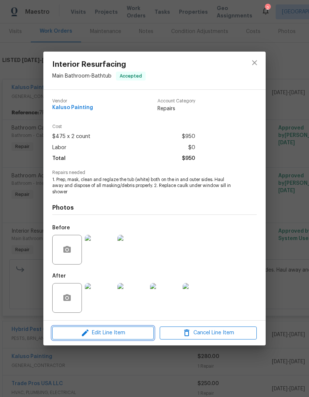
click at [125, 336] on span "Edit Line Item" at bounding box center [103, 332] width 97 height 9
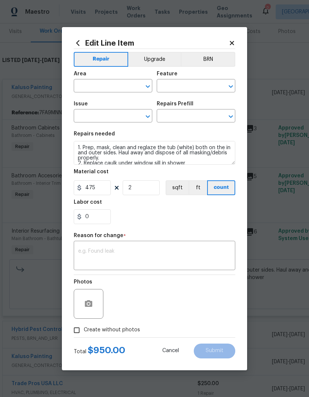
type input "Main Bathroom"
type input "Bathtub"
type input "Interior Resurfacing"
type input "Reglaze Tub $300.00"
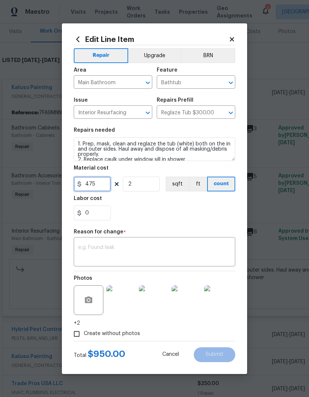
click at [103, 187] on input "475" at bounding box center [92, 184] width 37 height 15
type input "450"
click at [197, 207] on div "0" at bounding box center [155, 212] width 162 height 15
click at [148, 252] on textarea at bounding box center [154, 253] width 153 height 16
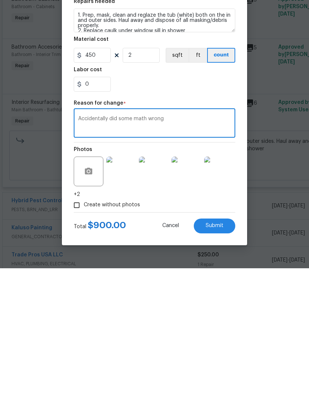
type textarea "Accidentally did some math wrong"
click at [222, 352] on span "Submit" at bounding box center [215, 355] width 18 height 6
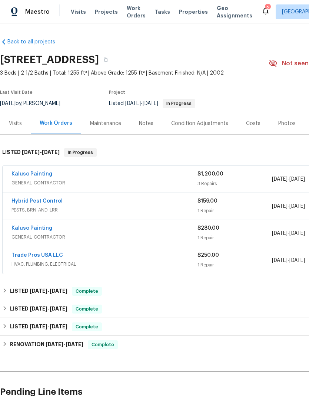
click at [40, 177] on link "Kaluso Painting" at bounding box center [31, 173] width 41 height 5
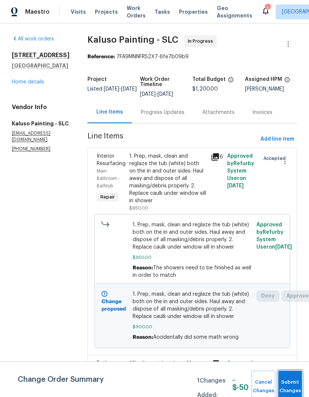
click at [294, 388] on span "Submit Changes" at bounding box center [290, 386] width 16 height 17
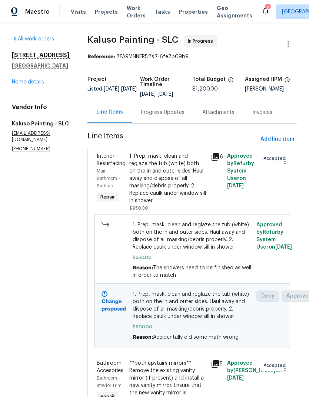
click at [33, 85] on link "Home details" at bounding box center [28, 81] width 32 height 5
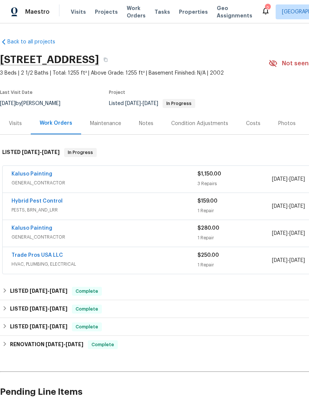
click at [41, 177] on link "Kaluso Painting" at bounding box center [31, 173] width 41 height 5
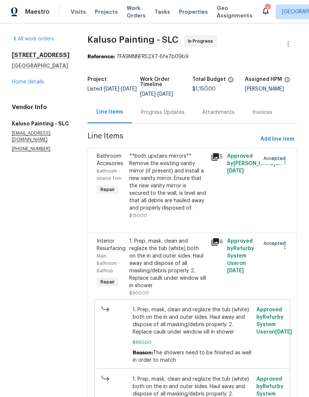
click at [164, 117] on div "Progress Updates" at bounding box center [163, 112] width 62 height 22
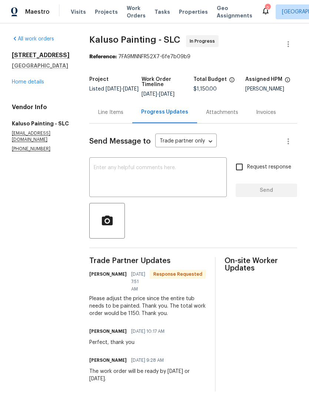
click at [165, 171] on textarea at bounding box center [158, 178] width 129 height 26
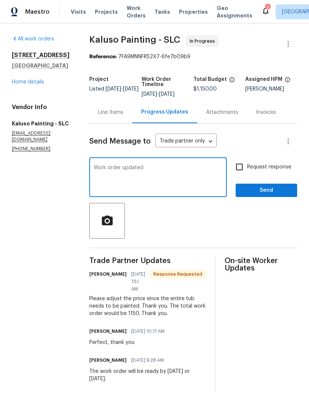
type textarea "Work order updated"
click at [240, 166] on input "Request response" at bounding box center [240, 167] width 16 height 16
checkbox input "true"
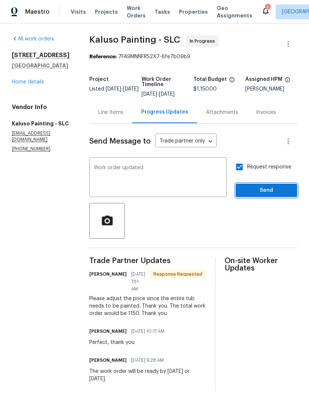
click at [276, 191] on span "Send" at bounding box center [267, 190] width 50 height 9
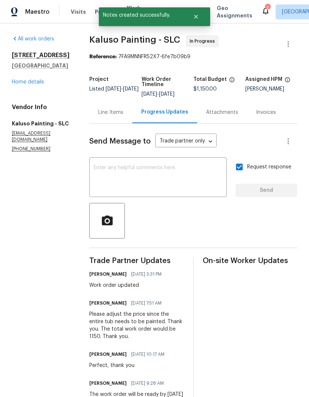
click at [36, 85] on link "Home details" at bounding box center [28, 81] width 32 height 5
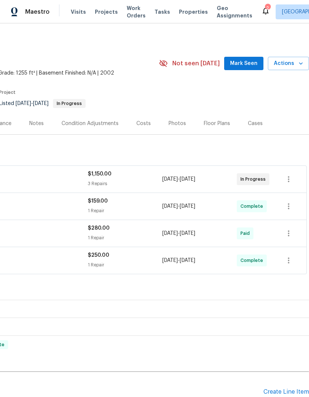
scroll to position [0, 110]
click at [263, 9] on icon at bounding box center [266, 10] width 6 height 7
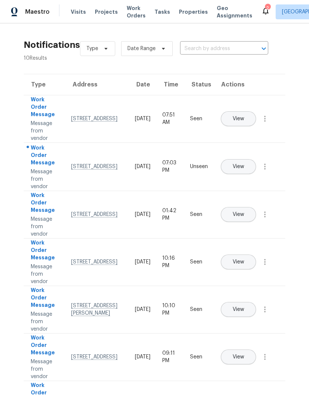
click at [244, 164] on span "View" at bounding box center [238, 167] width 11 height 6
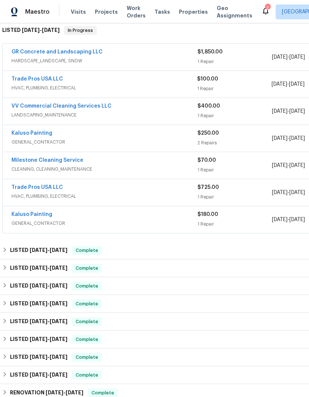
scroll to position [123, 0]
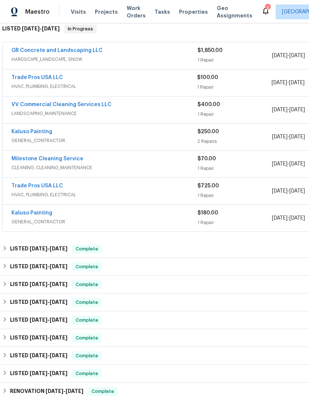
click at [49, 80] on link "Trade Pros USA LLC" at bounding box center [37, 77] width 52 height 5
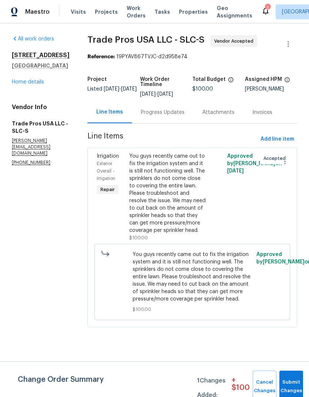
click at [168, 114] on div "Progress Updates" at bounding box center [163, 112] width 44 height 7
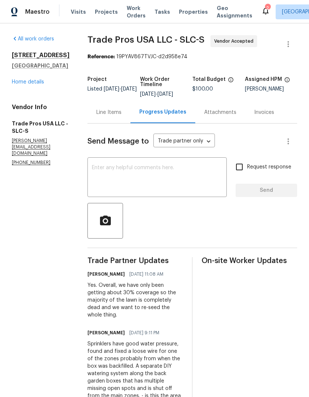
click at [37, 85] on link "Home details" at bounding box center [28, 81] width 32 height 5
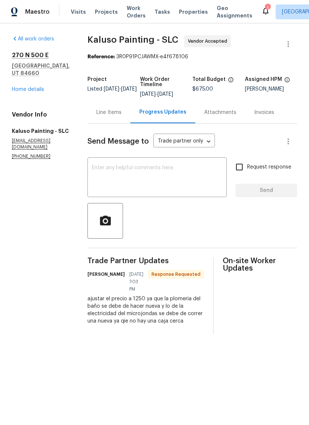
click at [34, 91] on link "Home details" at bounding box center [28, 89] width 32 height 5
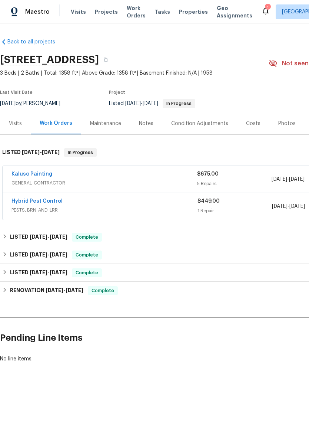
click at [37, 176] on link "Kaluso Painting" at bounding box center [31, 173] width 41 height 5
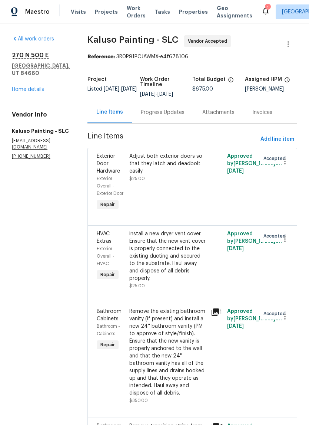
click at [35, 90] on link "Home details" at bounding box center [28, 89] width 32 height 5
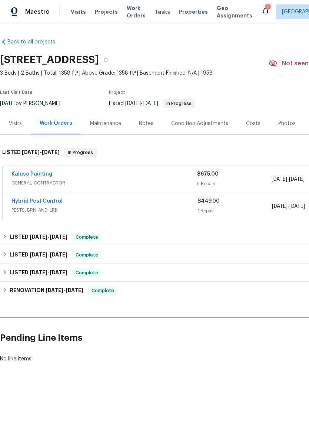
click at [37, 175] on link "Kaluso Painting" at bounding box center [31, 173] width 41 height 5
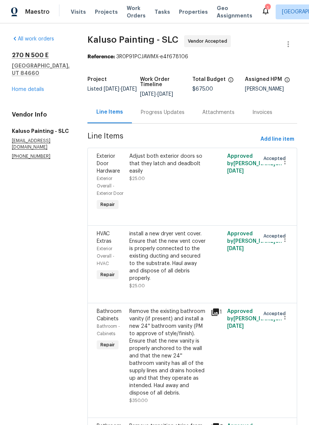
click at [164, 113] on div "Progress Updates" at bounding box center [163, 112] width 44 height 7
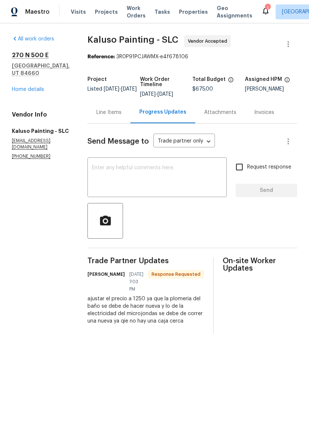
click at [42, 87] on link "Home details" at bounding box center [28, 89] width 32 height 5
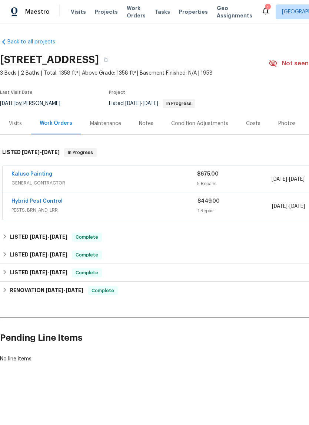
click at [38, 175] on link "Kaluso Painting" at bounding box center [31, 173] width 41 height 5
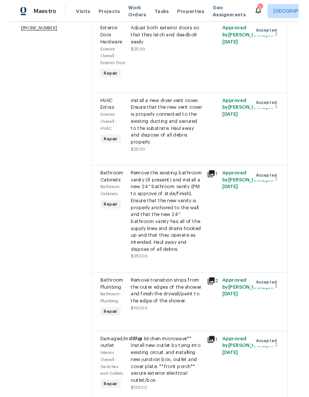
scroll to position [126, 0]
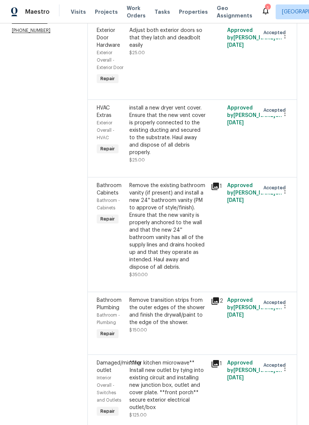
click at [163, 296] on div "Remove transition strips from the outer edges of the shower and finish the dryw…" at bounding box center [167, 311] width 77 height 30
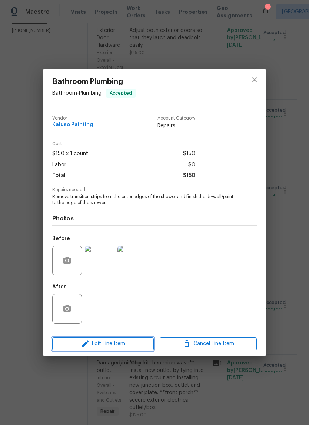
click at [124, 350] on button "Edit Line Item" at bounding box center [103, 343] width 102 height 13
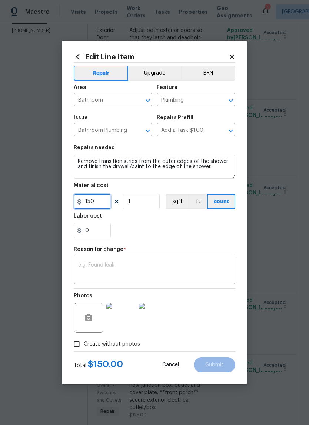
click at [97, 204] on input "150" at bounding box center [92, 201] width 37 height 15
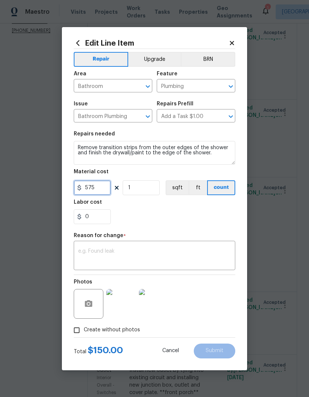
type input "575"
click at [181, 211] on div "0" at bounding box center [155, 216] width 162 height 15
click at [112, 247] on div "x ​" at bounding box center [155, 256] width 162 height 27
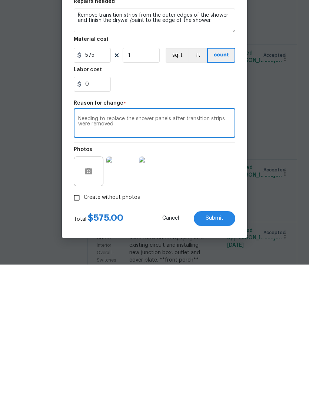
click at [180, 248] on textarea "Needing to replace the shower panels after transition strips were removed" at bounding box center [154, 256] width 153 height 16
click at [133, 248] on textarea "Needing to replace the shower panels. After transition strips were removed" at bounding box center [154, 256] width 153 height 16
type textarea "Needing to replace the shower panels. After transition strips were removed, poo…"
click at [222, 275] on div "Photos" at bounding box center [155, 299] width 162 height 48
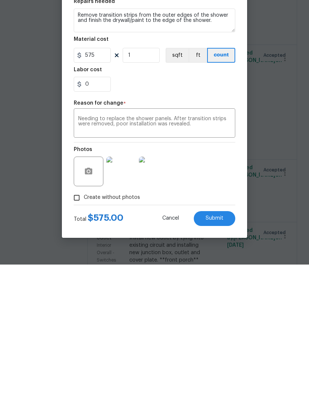
scroll to position [30, 0]
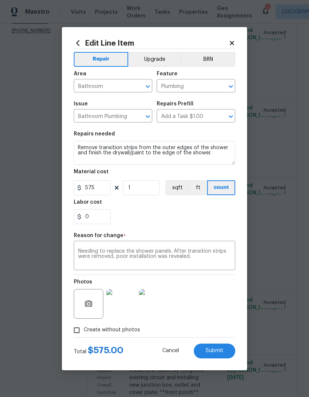
click at [220, 349] on span "Submit" at bounding box center [215, 351] width 18 height 6
type input "150"
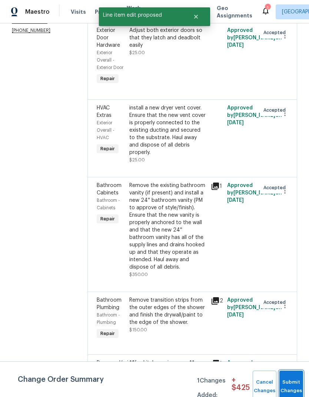
click at [291, 384] on button "Submit Changes" at bounding box center [292, 386] width 24 height 32
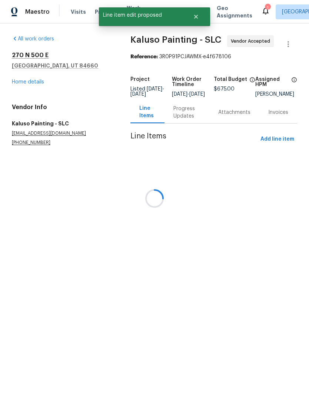
scroll to position [0, 0]
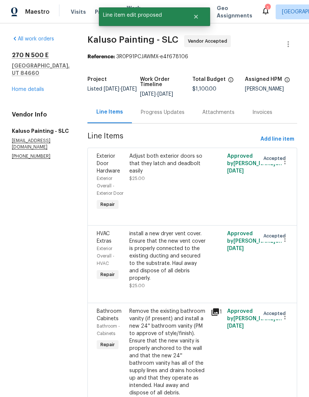
click at [38, 89] on link "Home details" at bounding box center [28, 89] width 32 height 5
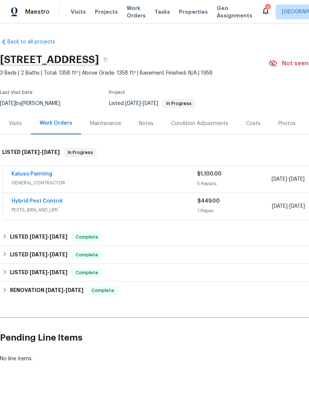
click at [147, 124] on div "Notes" at bounding box center [146, 123] width 14 height 7
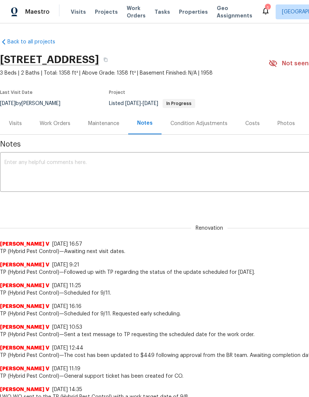
click at [58, 125] on div "Work Orders" at bounding box center [55, 123] width 31 height 7
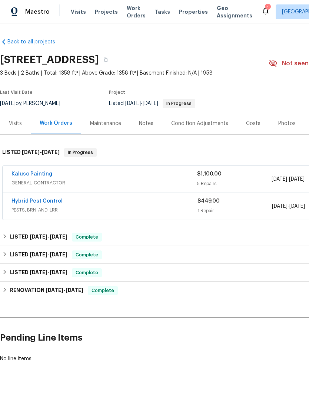
click at [36, 176] on link "Kaluso Painting" at bounding box center [31, 173] width 41 height 5
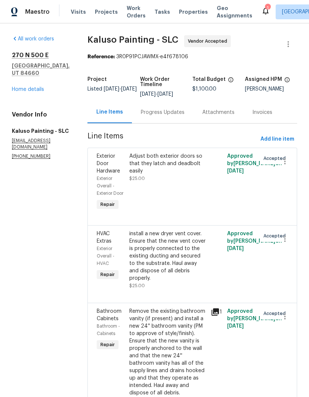
click at [165, 118] on div "Progress Updates" at bounding box center [163, 112] width 62 height 22
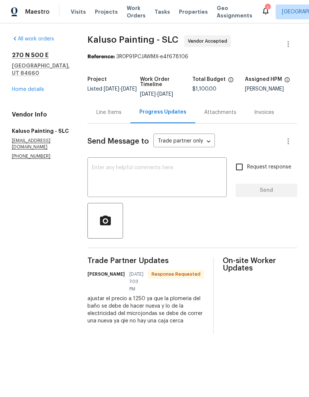
click at [40, 87] on link "Home details" at bounding box center [28, 89] width 32 height 5
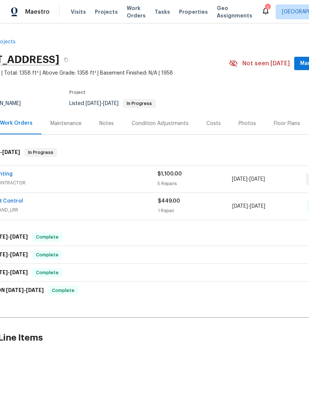
scroll to position [0, 24]
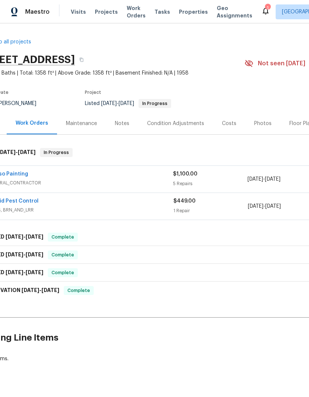
click at [20, 174] on link "Kaluso Painting" at bounding box center [7, 173] width 41 height 5
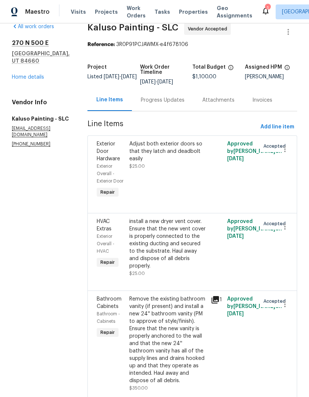
scroll to position [13, 0]
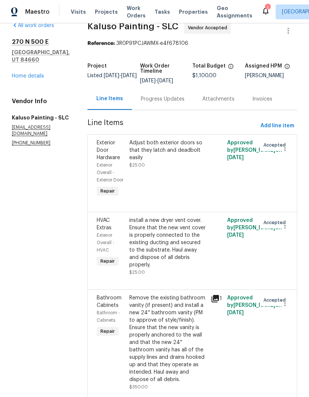
click at [32, 73] on link "Home details" at bounding box center [28, 75] width 32 height 5
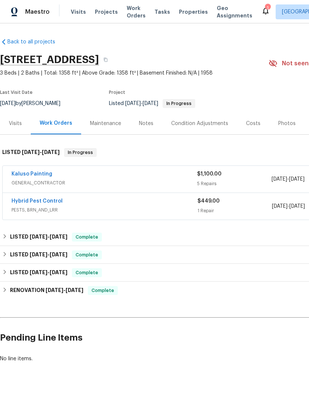
click at [39, 171] on link "Kaluso Painting" at bounding box center [31, 173] width 41 height 5
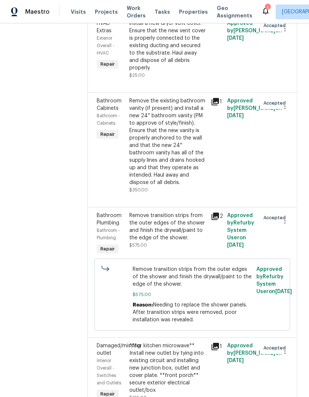
scroll to position [210, 0]
click at [167, 347] on div "**for kitchen microwave** Install new outlet by tying into existing circuit and…" at bounding box center [167, 368] width 77 height 52
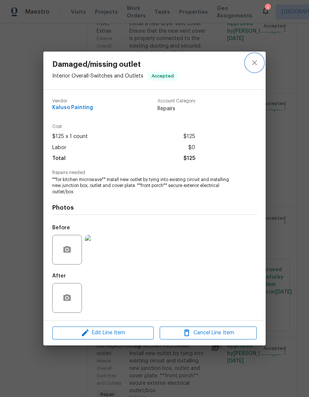
click at [257, 64] on icon "close" at bounding box center [254, 62] width 9 height 9
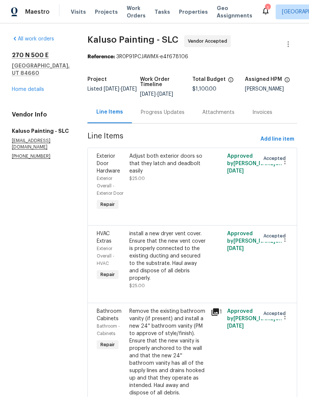
scroll to position [0, 0]
click at [42, 87] on link "Home details" at bounding box center [28, 89] width 32 height 5
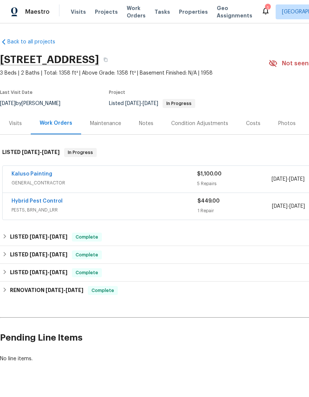
click at [39, 174] on link "Kaluso Painting" at bounding box center [31, 173] width 41 height 5
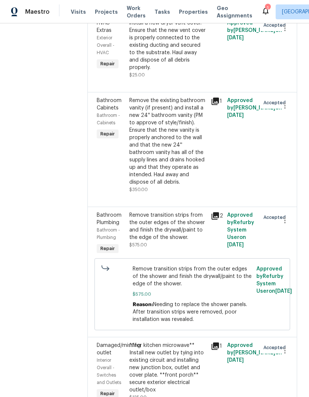
scroll to position [210, 0]
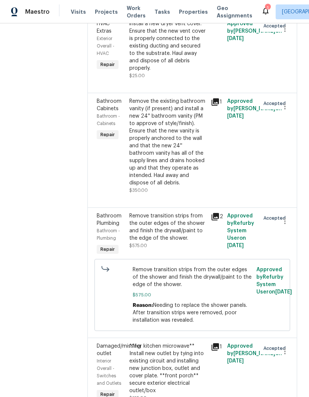
click at [173, 351] on div "**for kitchen microwave** Install new outlet by tying into existing circuit and…" at bounding box center [167, 368] width 77 height 52
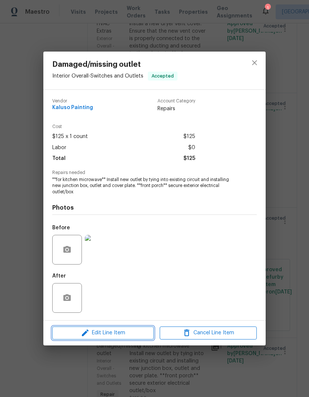
click at [120, 337] on span "Edit Line Item" at bounding box center [103, 332] width 97 height 9
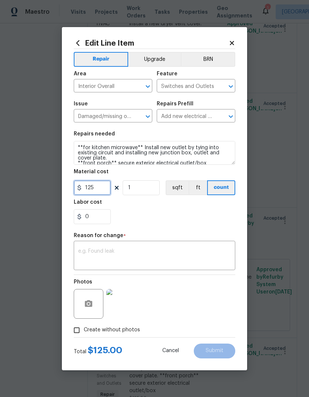
click at [105, 187] on input "125" at bounding box center [92, 187] width 37 height 15
type input "275"
click at [171, 209] on div "Labor cost" at bounding box center [155, 205] width 162 height 10
click at [111, 250] on textarea at bounding box center [154, 256] width 153 height 16
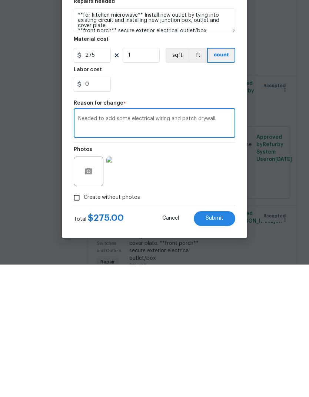
type textarea "Needed to add some electrical wiring and patch drywall."
click at [224, 275] on div "Photos" at bounding box center [155, 299] width 162 height 48
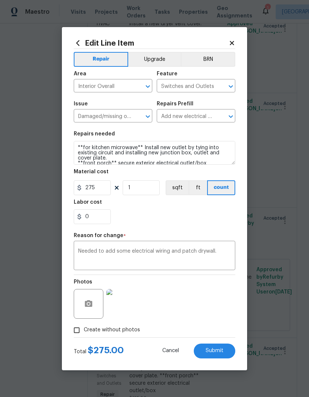
click at [222, 352] on span "Submit" at bounding box center [215, 351] width 18 height 6
type input "125"
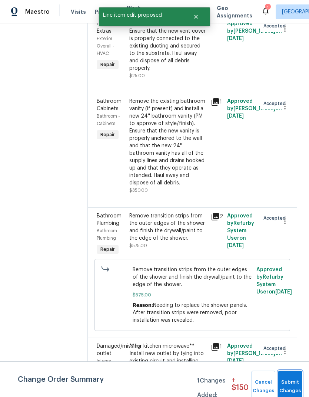
click at [288, 385] on button "Submit Changes" at bounding box center [291, 386] width 24 height 32
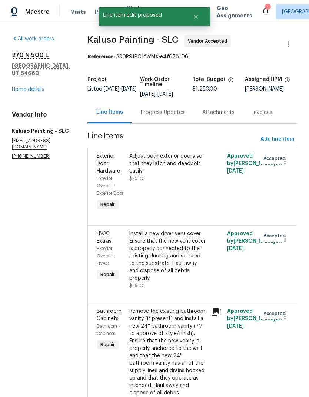
scroll to position [0, 0]
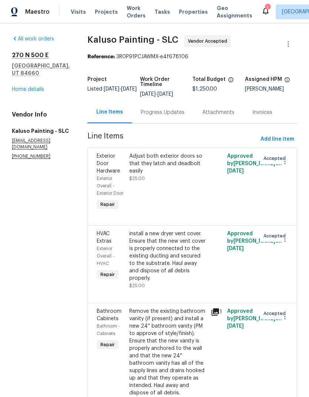
click at [166, 109] on div "Progress Updates" at bounding box center [163, 112] width 44 height 7
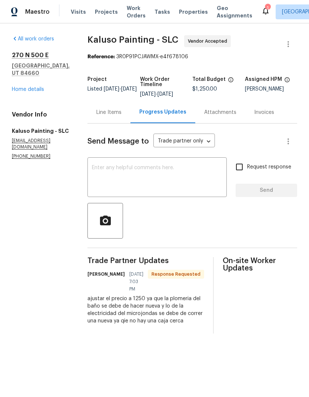
click at [181, 174] on textarea at bounding box center [157, 178] width 131 height 26
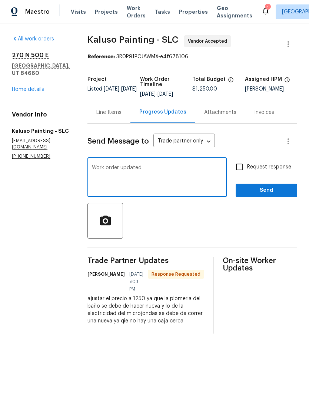
type textarea "Work order updated"
click at [249, 212] on div at bounding box center [193, 221] width 210 height 36
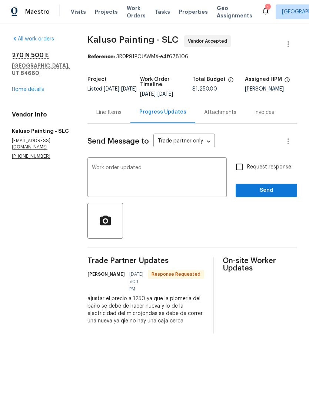
click at [241, 169] on input "Request response" at bounding box center [240, 167] width 16 height 16
checkbox input "true"
click at [283, 187] on span "Send" at bounding box center [267, 190] width 50 height 9
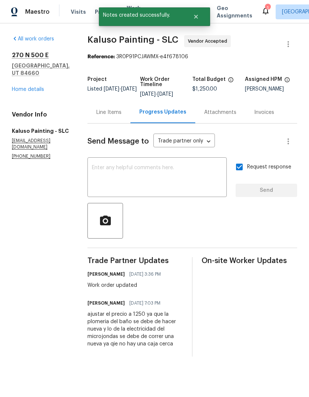
click at [47, 86] on div "270 N 500 E Spanish Fork, UT 84660 Home details" at bounding box center [41, 73] width 58 height 42
click at [31, 92] on link "Home details" at bounding box center [28, 89] width 32 height 5
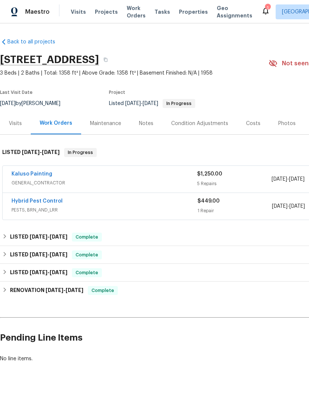
click at [261, 12] on icon at bounding box center [265, 10] width 9 height 9
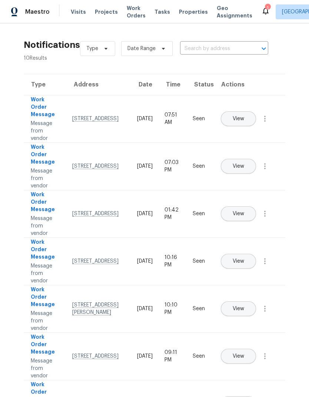
click at [99, 118] on div "2238 N Harvest Moon Dr, Saratoga Springs, UT 84045" at bounding box center [98, 118] width 53 height 7
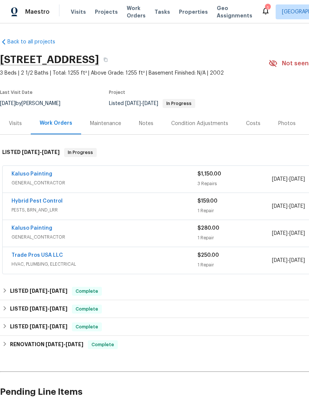
scroll to position [-1, 0]
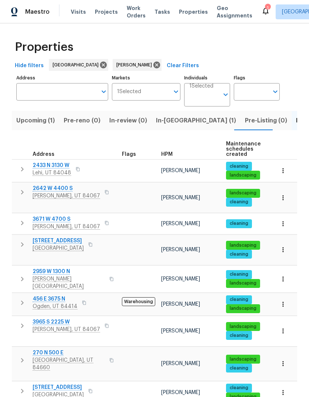
click at [168, 123] on span "In-[GEOGRAPHIC_DATA] (1)" at bounding box center [196, 120] width 80 height 10
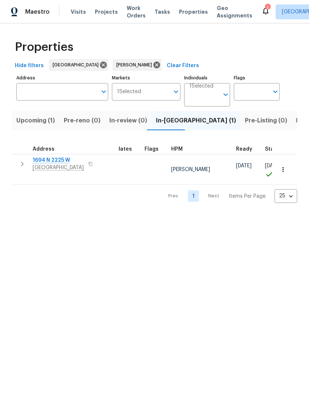
scroll to position [6, 12]
